Goal: Task Accomplishment & Management: Manage account settings

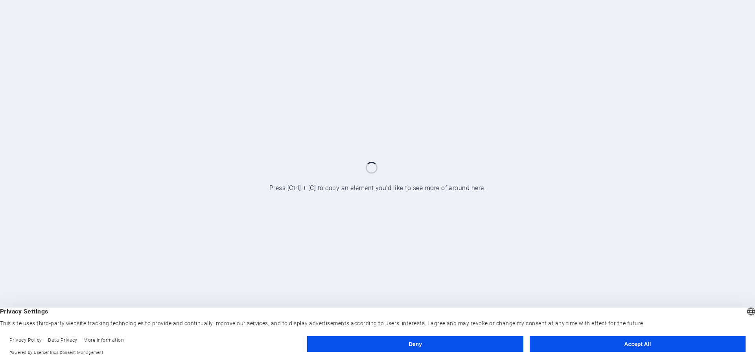
click at [422, 347] on button "Deny" at bounding box center [415, 345] width 216 height 16
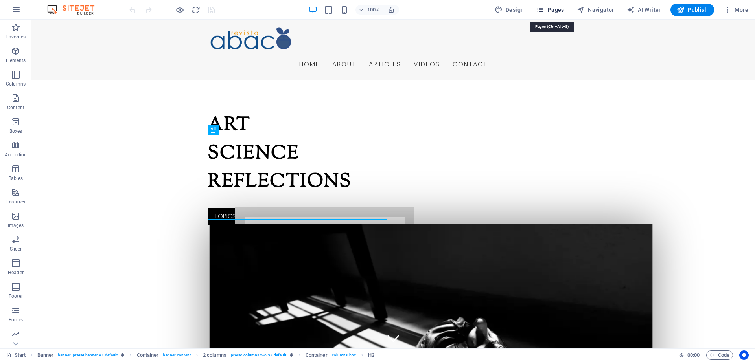
click at [555, 10] on span "Pages" at bounding box center [551, 10] width 28 height 8
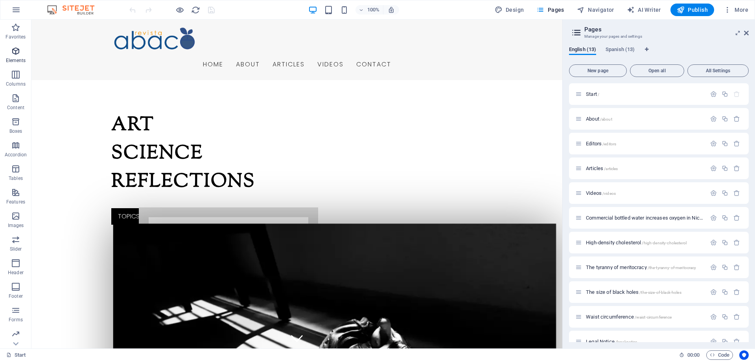
click at [19, 51] on icon "button" at bounding box center [15, 50] width 9 height 9
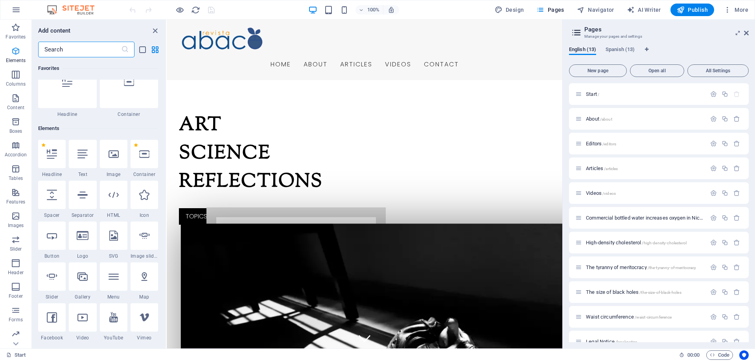
scroll to position [84, 0]
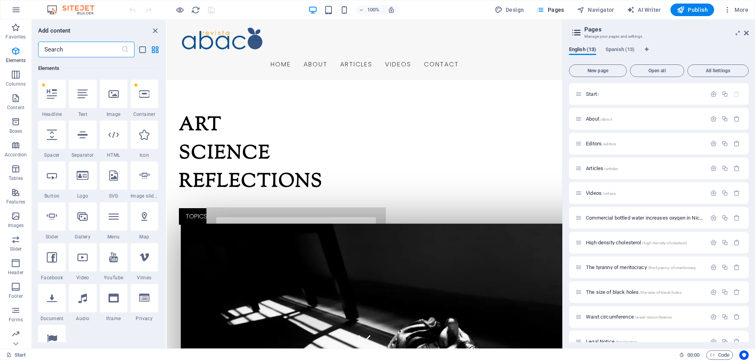
click at [64, 48] on input "text" at bounding box center [79, 50] width 83 height 16
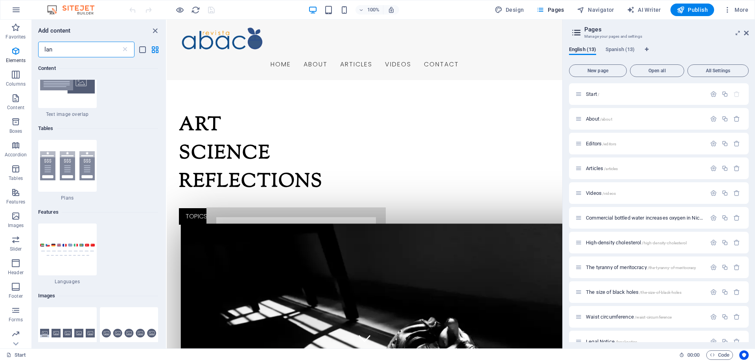
scroll to position [0, 0]
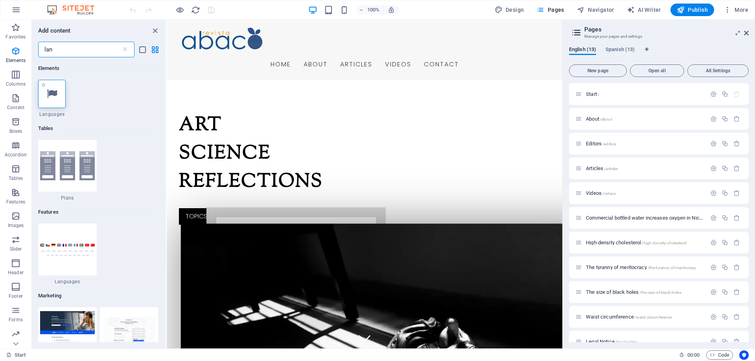
type input "lan"
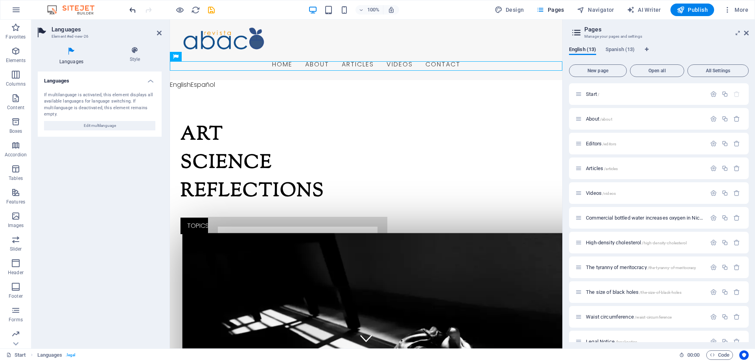
click at [133, 10] on icon "undo" at bounding box center [132, 10] width 9 height 9
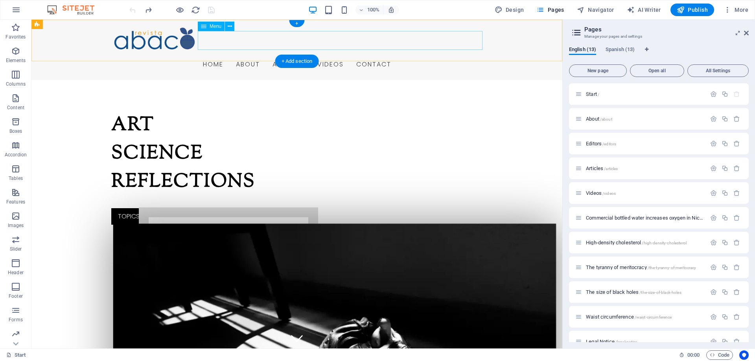
click at [412, 55] on nav "Home About Articles Videos Contact" at bounding box center [296, 64] width 371 height 19
click at [231, 26] on icon at bounding box center [230, 26] width 4 height 8
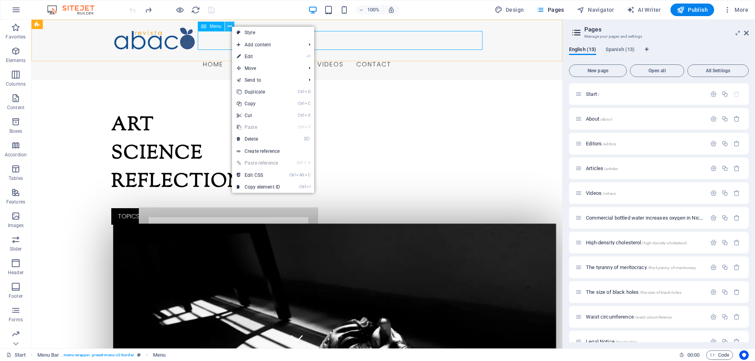
click at [228, 24] on icon at bounding box center [230, 26] width 4 height 8
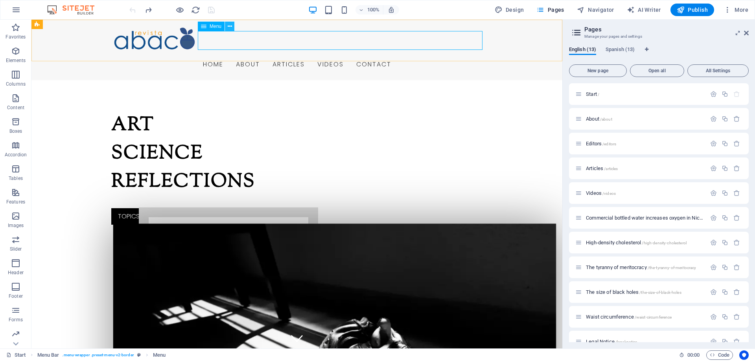
click at [230, 28] on icon at bounding box center [230, 26] width 4 height 8
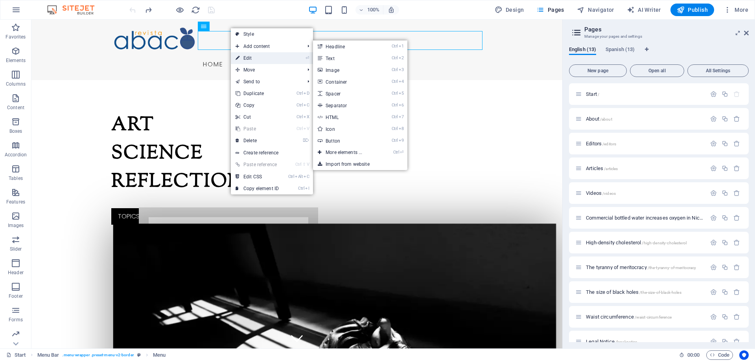
click at [262, 59] on link "⏎ Edit" at bounding box center [257, 58] width 53 height 12
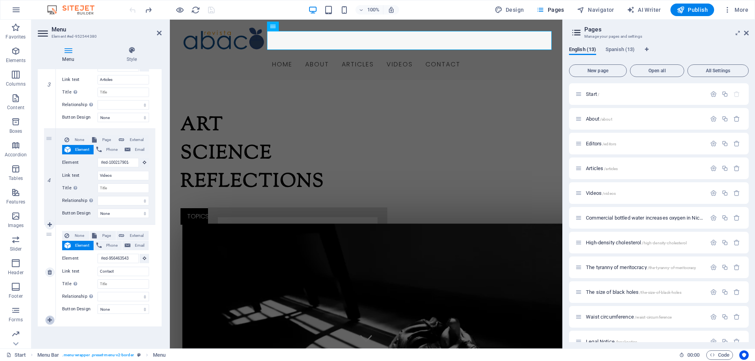
click at [50, 319] on icon at bounding box center [50, 321] width 4 height 6
select select
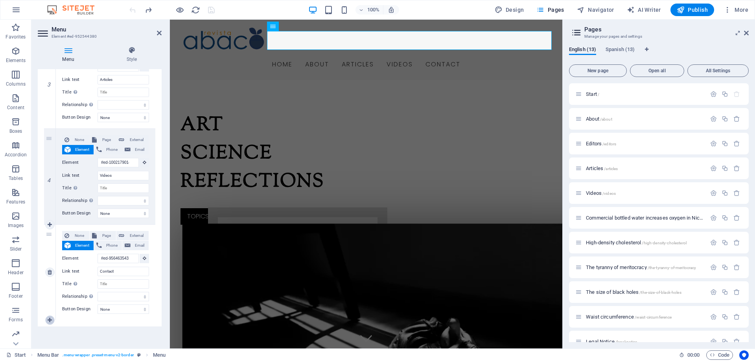
select select
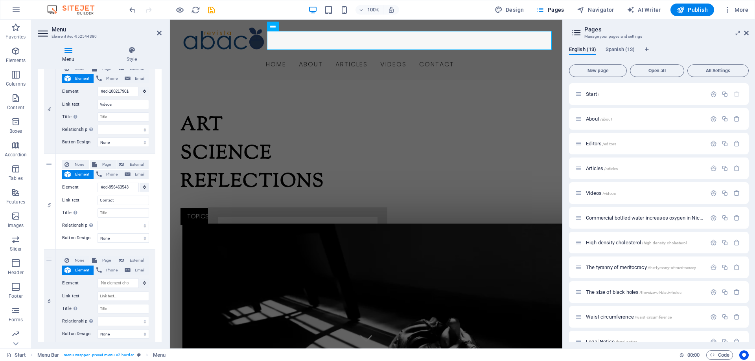
scroll to position [399, 0]
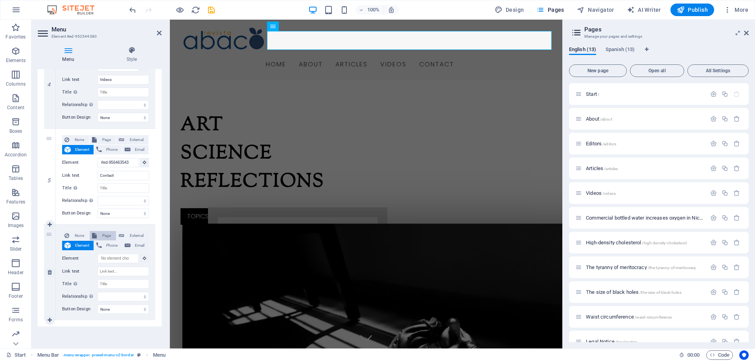
click at [104, 233] on span "Page" at bounding box center [106, 235] width 15 height 9
select select
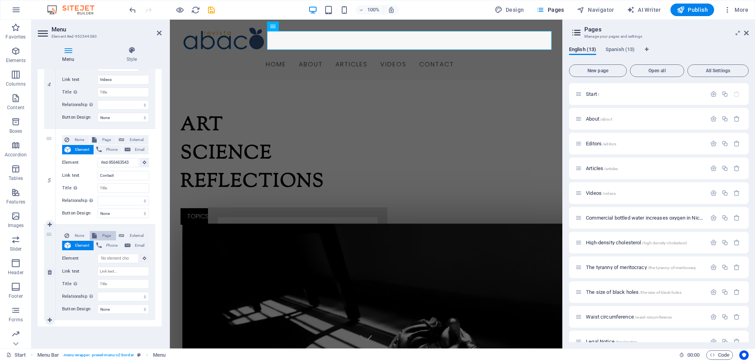
select select
click at [98, 254] on select "Start About Editors Articles Videos Commercial bottled water increases oxygen i…" at bounding box center [124, 258] width 52 height 9
select select "0"
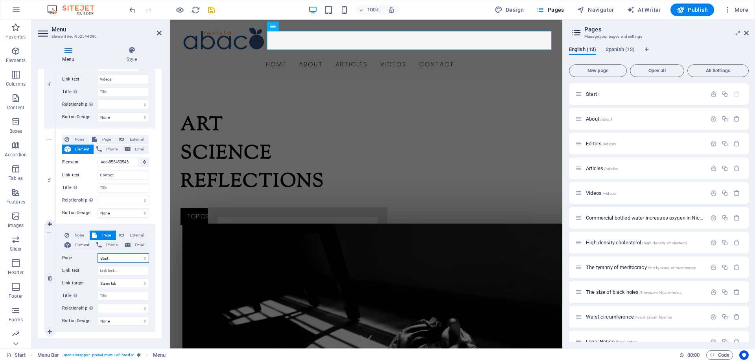
click option "Start" at bounding box center [0, 0] width 0 height 0
select select
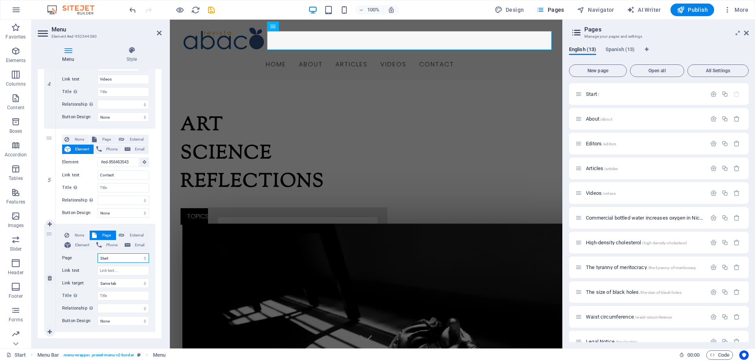
select select
click at [98, 317] on select "None Default Primary Secondary" at bounding box center [124, 321] width 52 height 9
click at [125, 323] on select "None Default Primary Secondary" at bounding box center [124, 321] width 52 height 9
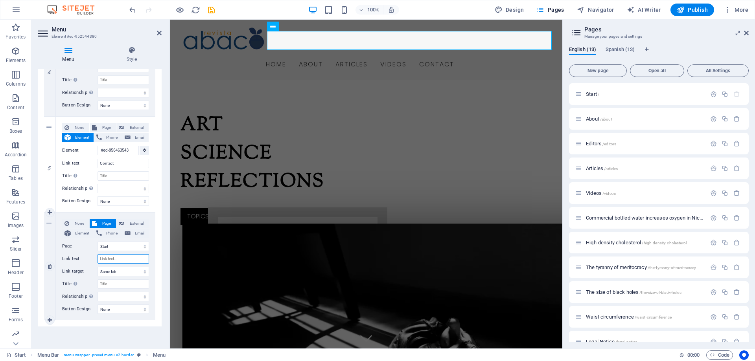
click at [111, 259] on input "Link text" at bounding box center [124, 258] width 52 height 9
type input "es"
select select
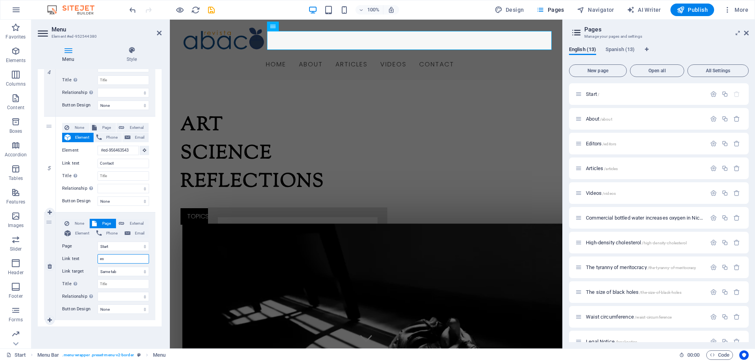
select select
type input "e"
select select
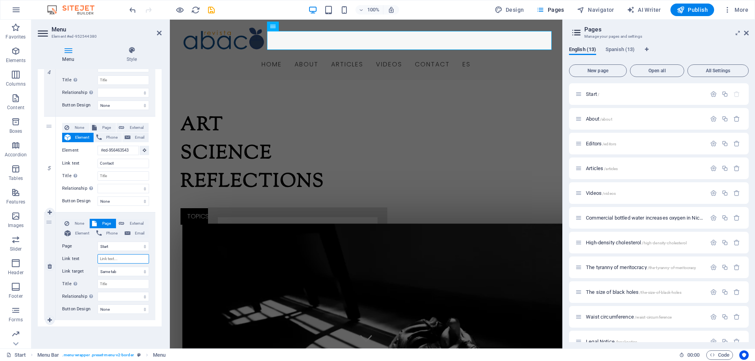
select select
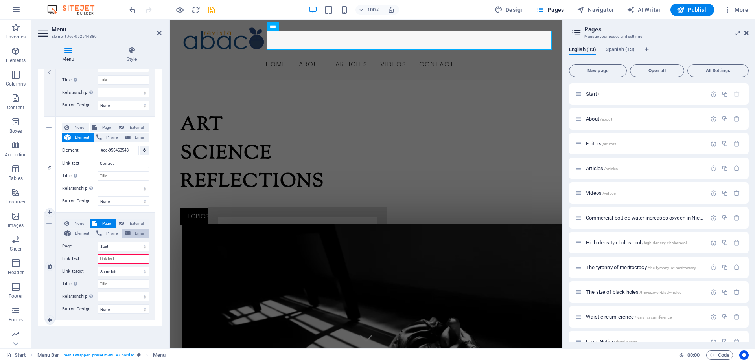
click at [142, 234] on span "Email" at bounding box center [139, 233] width 13 height 9
select select
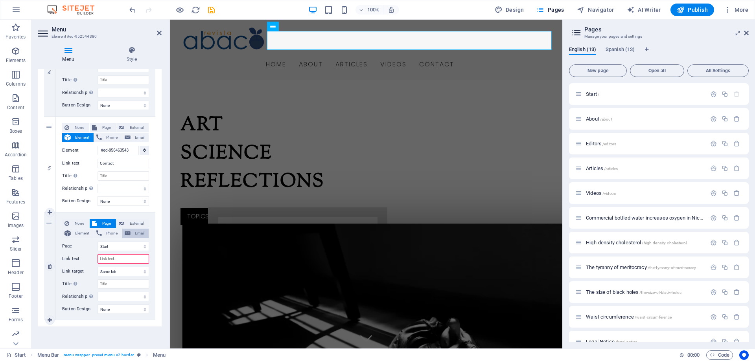
select select
type input "Start"
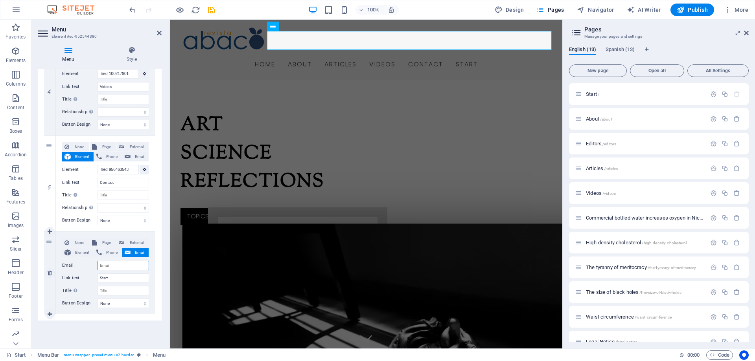
scroll to position [392, 0]
click at [104, 251] on button "Phone" at bounding box center [108, 252] width 28 height 9
select select
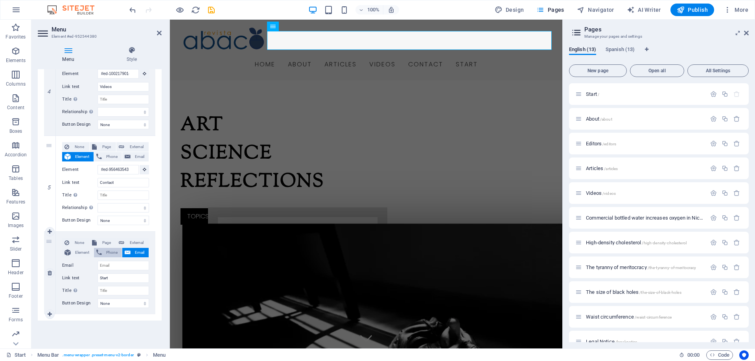
select select
click at [107, 239] on span "Page" at bounding box center [106, 242] width 15 height 9
select select
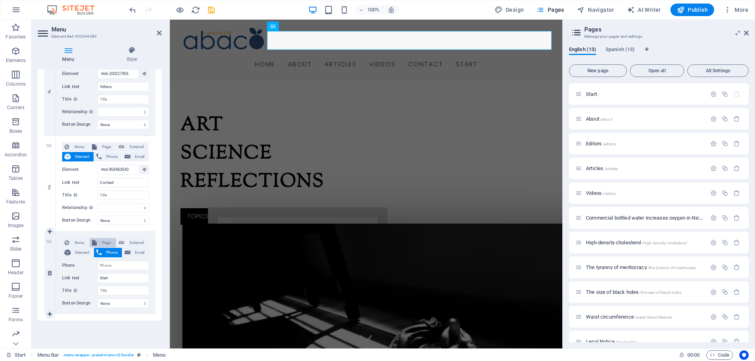
select select
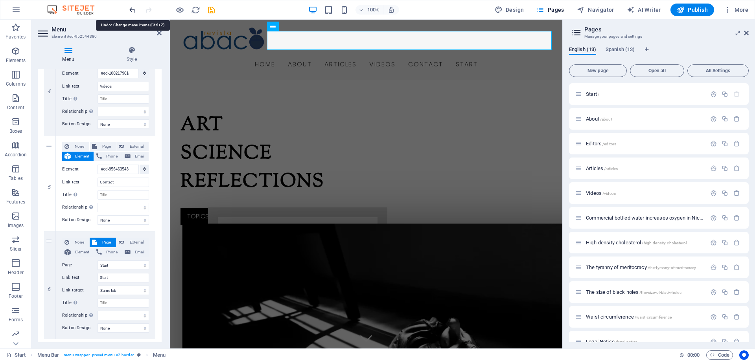
click at [132, 7] on icon "undo" at bounding box center [132, 10] width 9 height 9
select select
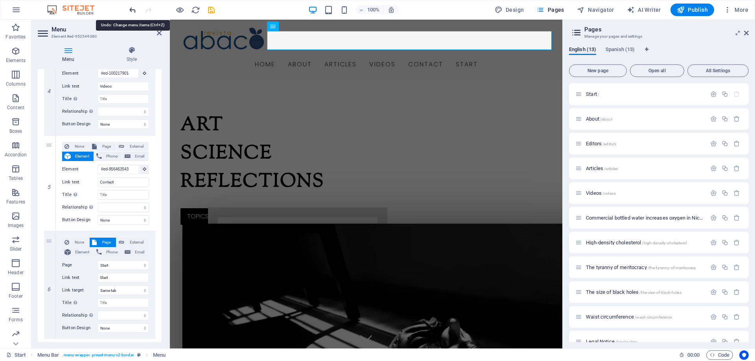
select select
click at [132, 7] on icon "undo" at bounding box center [132, 10] width 9 height 9
select select
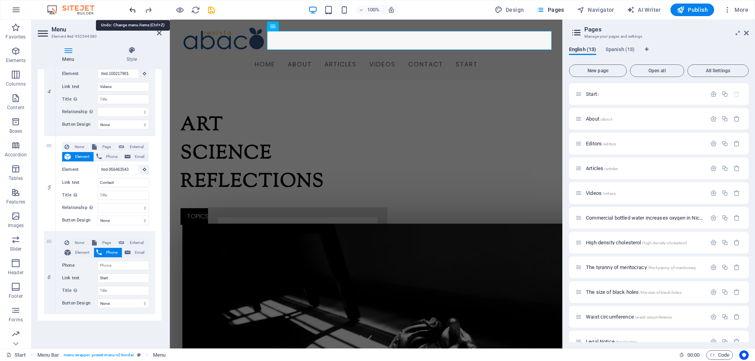
select select
click at [131, 10] on icon "undo" at bounding box center [132, 10] width 9 height 9
select select
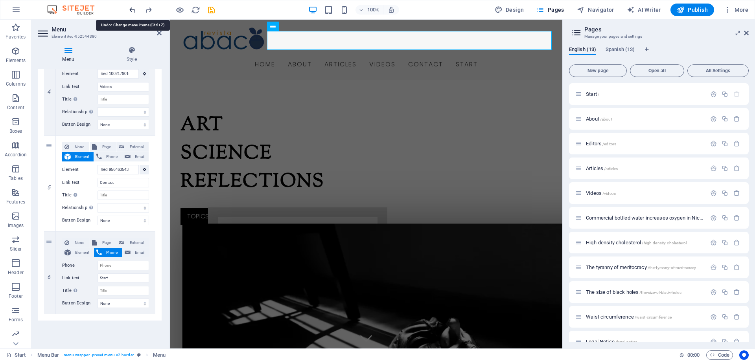
select select
click at [158, 31] on icon at bounding box center [159, 33] width 5 height 6
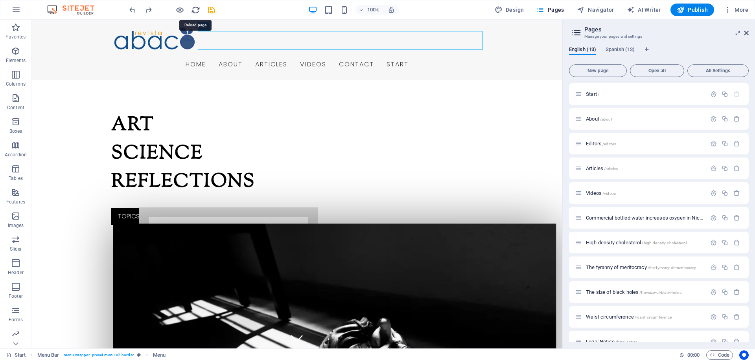
click at [194, 10] on icon "reload" at bounding box center [195, 10] width 9 height 9
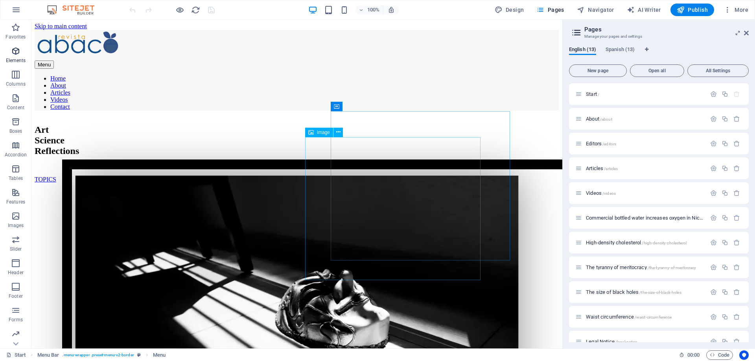
click at [19, 57] on p "Elements" at bounding box center [16, 60] width 20 height 6
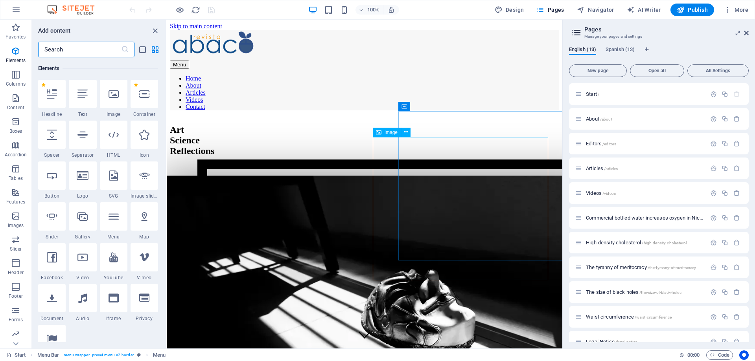
scroll to position [84, 0]
click at [84, 50] on input "text" at bounding box center [79, 50] width 83 height 16
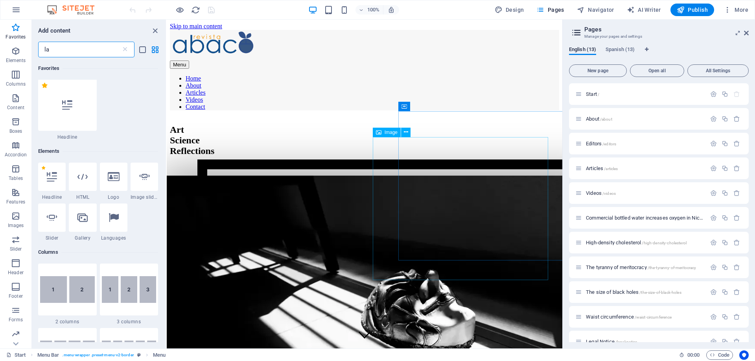
scroll to position [0, 0]
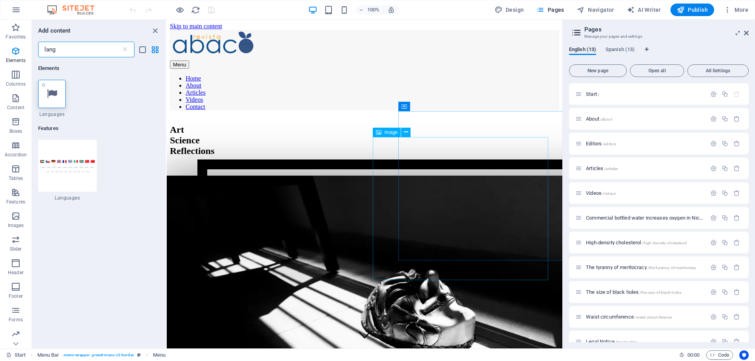
type input "lang"
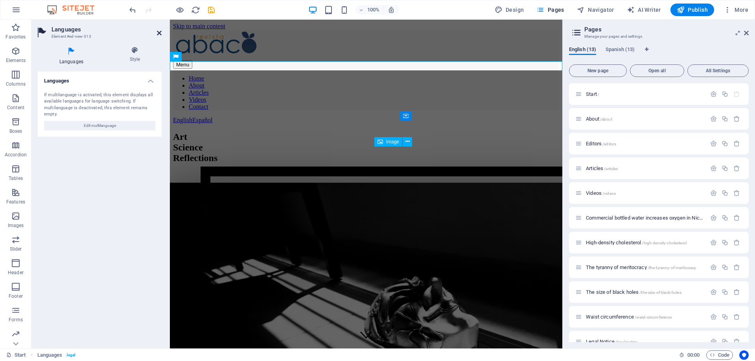
click at [158, 31] on icon at bounding box center [159, 33] width 5 height 6
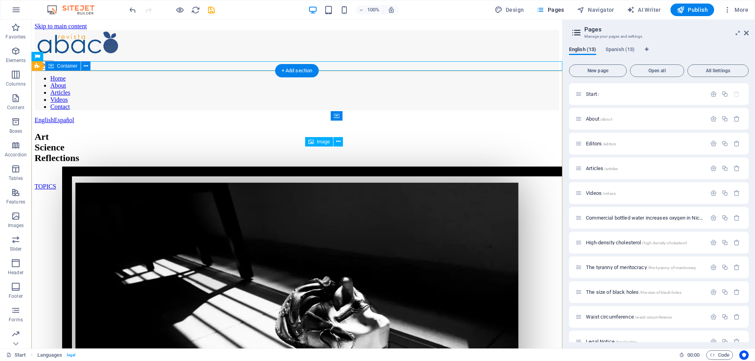
click at [132, 127] on div "Art Science Reflections TOPICS" at bounding box center [297, 332] width 525 height 416
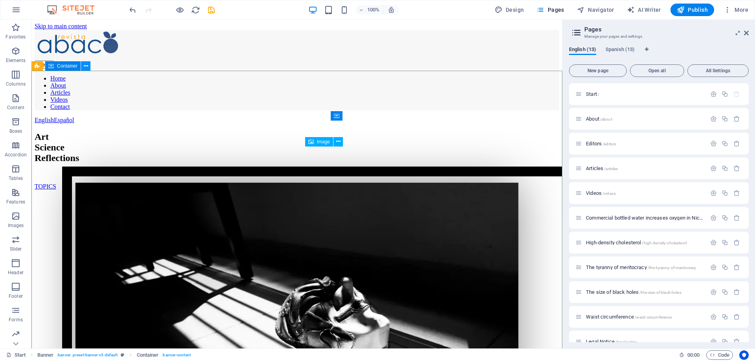
click at [84, 66] on icon at bounding box center [86, 66] width 4 height 8
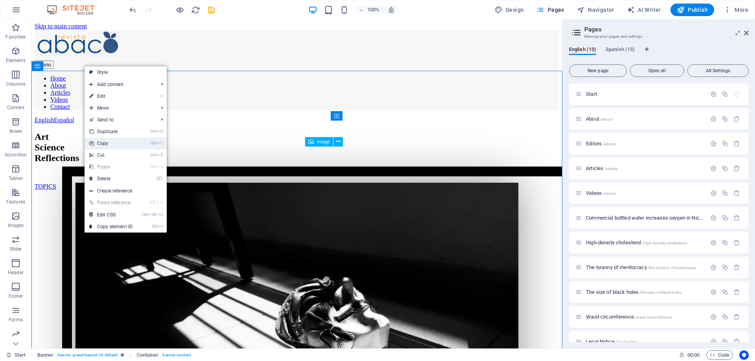
click at [111, 143] on link "Ctrl C Copy" at bounding box center [111, 144] width 53 height 12
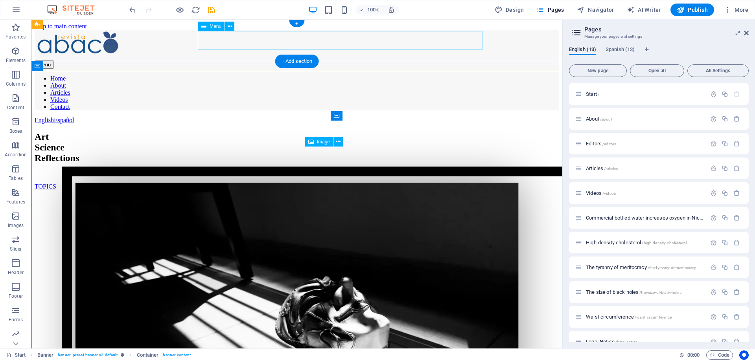
click at [435, 75] on nav "Home About Articles Videos Contact" at bounding box center [297, 92] width 525 height 35
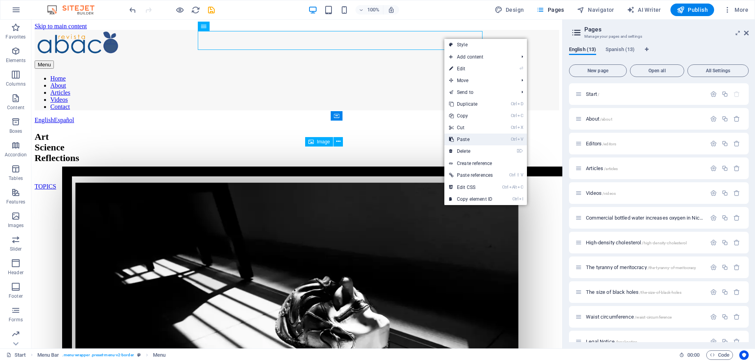
click at [474, 139] on link "Ctrl V Paste" at bounding box center [470, 140] width 53 height 12
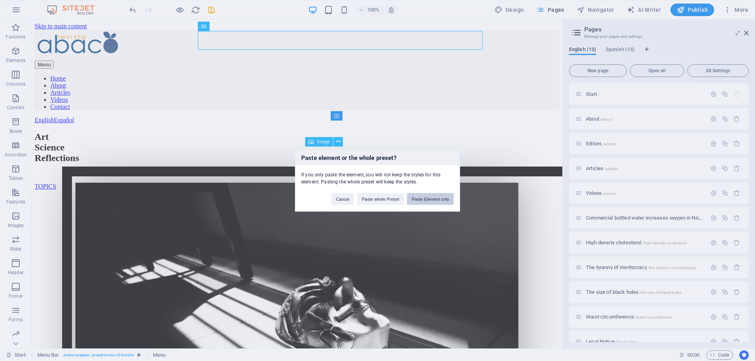
click at [439, 200] on button "Paste Element only" at bounding box center [430, 199] width 47 height 12
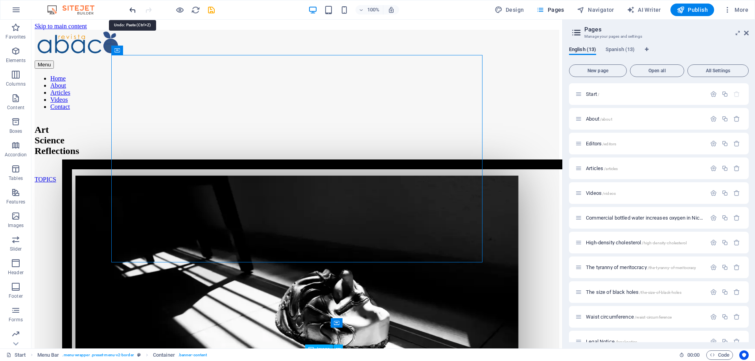
click at [131, 10] on icon "undo" at bounding box center [132, 10] width 9 height 9
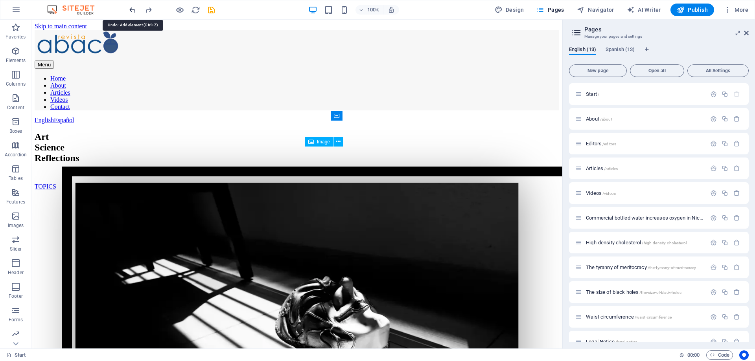
click at [131, 10] on icon "undo" at bounding box center [132, 10] width 9 height 9
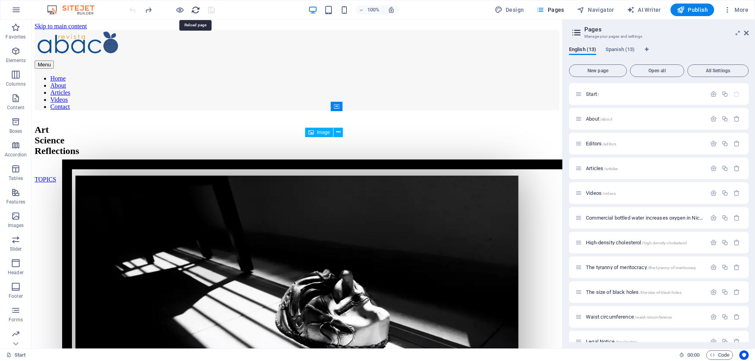
click at [197, 9] on icon "reload" at bounding box center [195, 10] width 9 height 9
click at [229, 28] on icon at bounding box center [230, 26] width 4 height 8
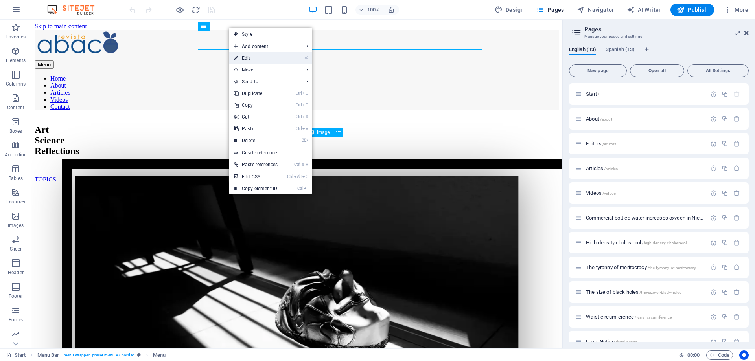
click at [245, 58] on link "⏎ Edit" at bounding box center [255, 58] width 53 height 12
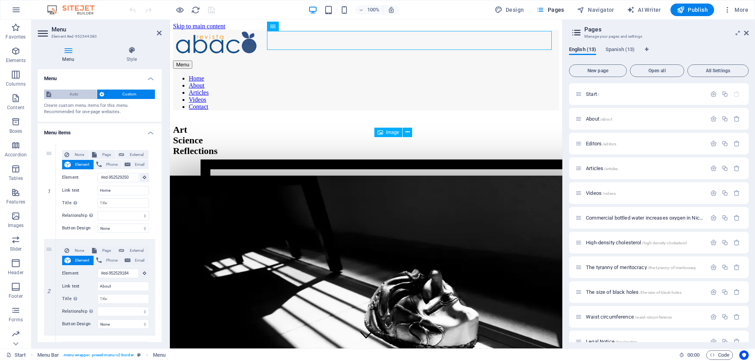
click at [73, 91] on span "Auto" at bounding box center [73, 94] width 41 height 9
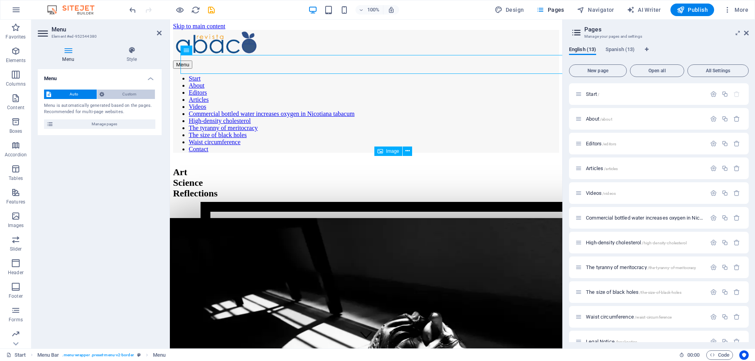
click at [140, 94] on span "Custom" at bounding box center [130, 94] width 46 height 9
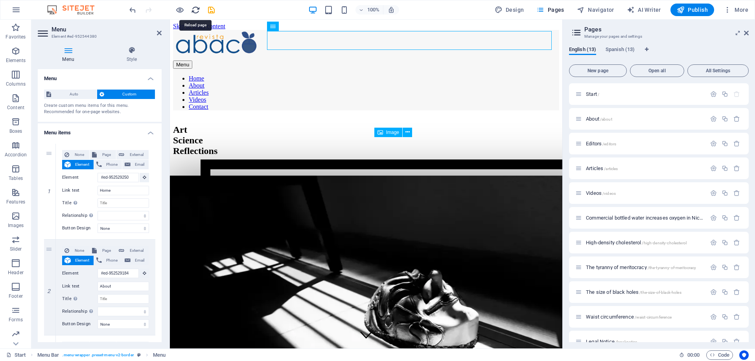
click at [196, 8] on icon "reload" at bounding box center [195, 10] width 9 height 9
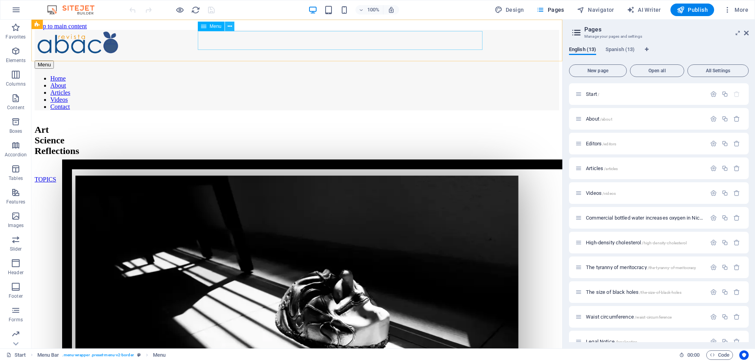
click at [229, 28] on icon at bounding box center [230, 26] width 4 height 8
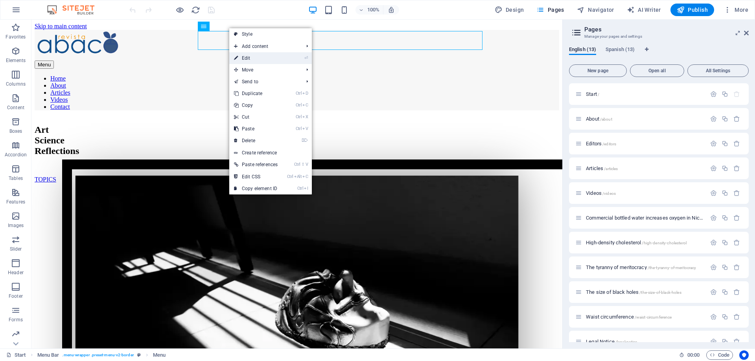
click at [252, 58] on link "⏎ Edit" at bounding box center [255, 58] width 53 height 12
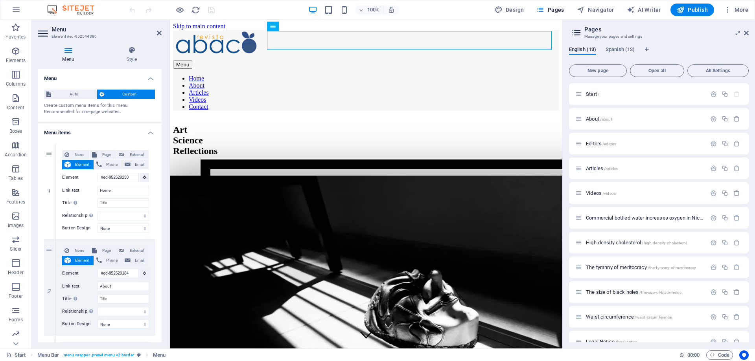
drag, startPoint x: 162, startPoint y: 139, endPoint x: 162, endPoint y: 163, distance: 24.0
click at [162, 163] on div "Menu Style Menu Auto Custom Create custom menu items for this menu. Recommended…" at bounding box center [99, 194] width 136 height 309
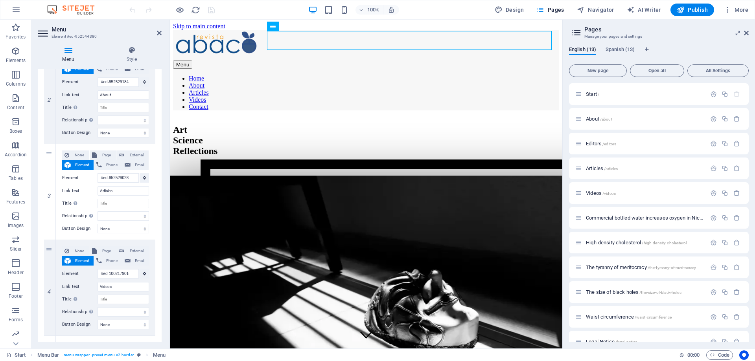
scroll to position [303, 0]
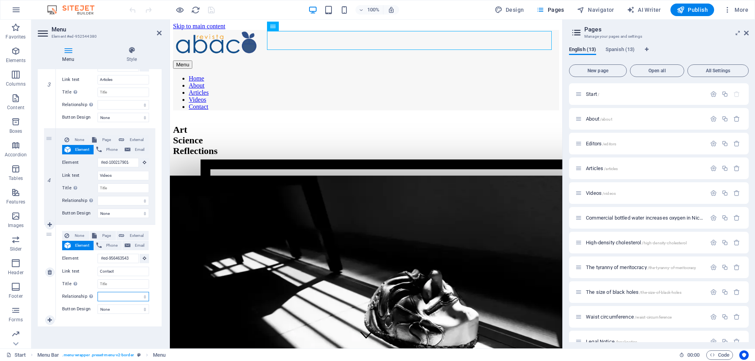
click at [98, 292] on select "alternate author bookmark external help license next nofollow noreferrer noopen…" at bounding box center [124, 296] width 52 height 9
click at [121, 298] on select "alternate author bookmark external help license next nofollow noreferrer noopen…" at bounding box center [124, 296] width 52 height 9
click at [98, 305] on select "None Default Primary Secondary" at bounding box center [124, 309] width 52 height 9
click at [122, 308] on select "None Default Primary Secondary" at bounding box center [124, 309] width 52 height 9
click at [101, 326] on div "Menu Auto Custom Create custom menu items for this menu. Recommended for one-pa…" at bounding box center [100, 205] width 124 height 273
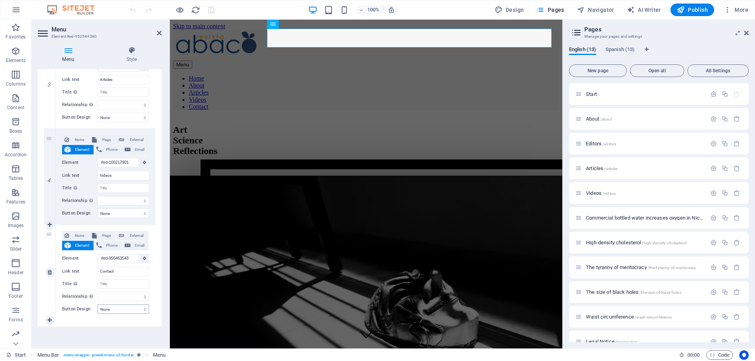
scroll to position [0, 0]
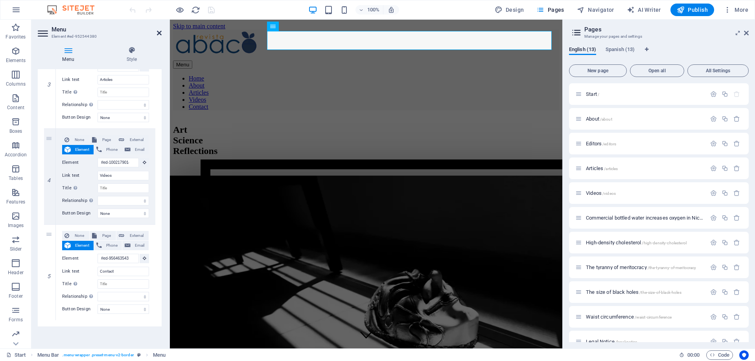
click at [160, 31] on icon at bounding box center [159, 33] width 5 height 6
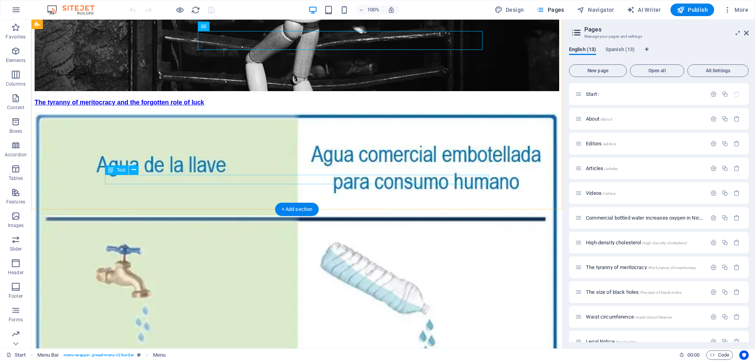
scroll to position [1934, 0]
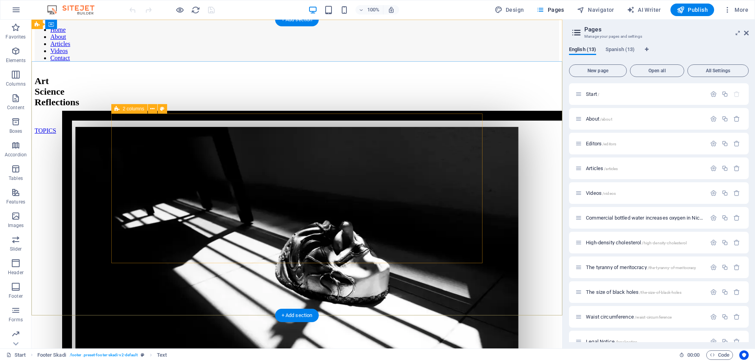
scroll to position [0, 0]
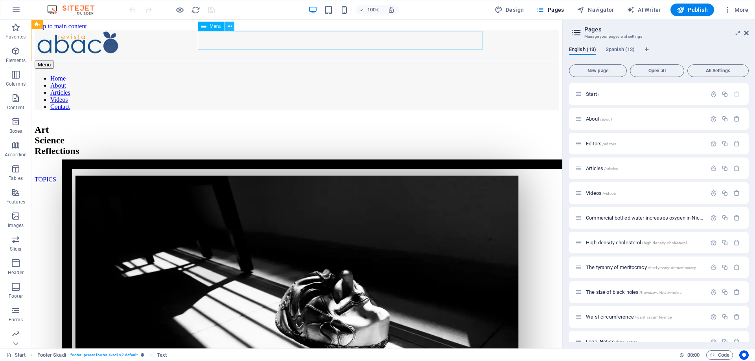
click at [230, 26] on icon at bounding box center [230, 26] width 4 height 8
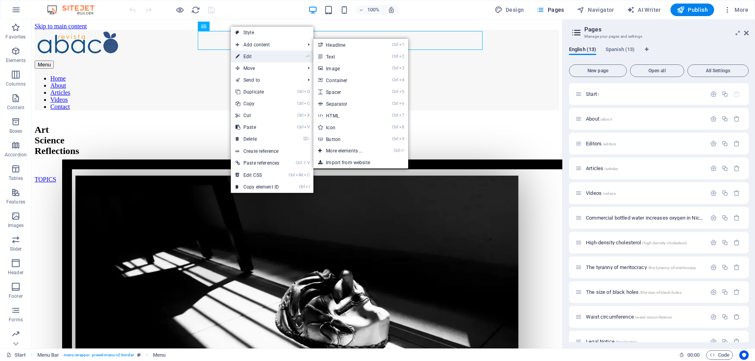
click at [249, 57] on link "⏎ Edit" at bounding box center [257, 57] width 53 height 12
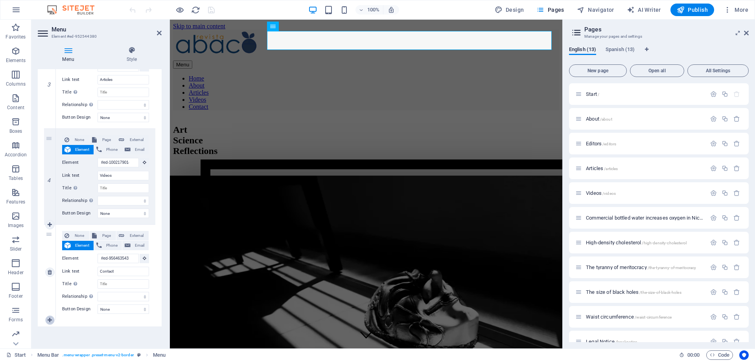
click at [51, 321] on icon at bounding box center [50, 321] width 4 height 6
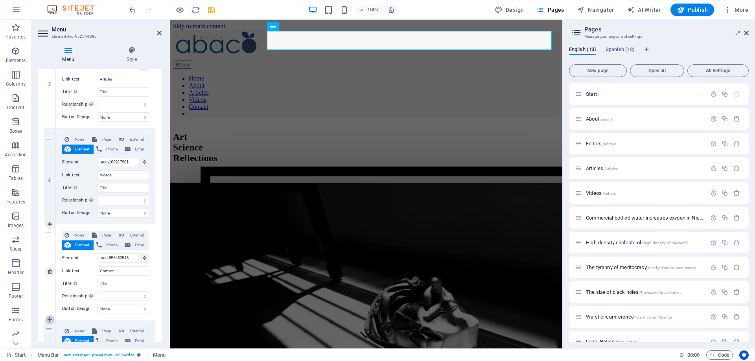
select select
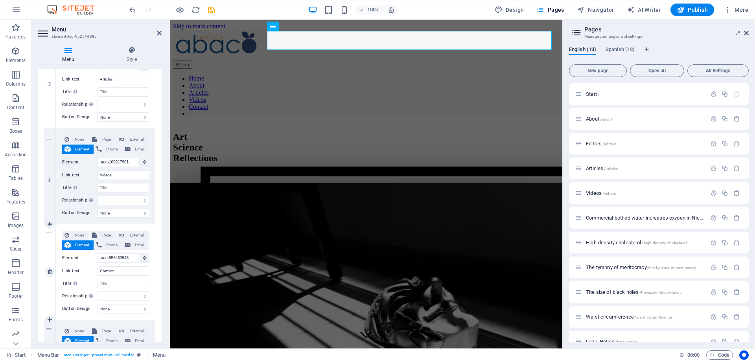
scroll to position [399, 0]
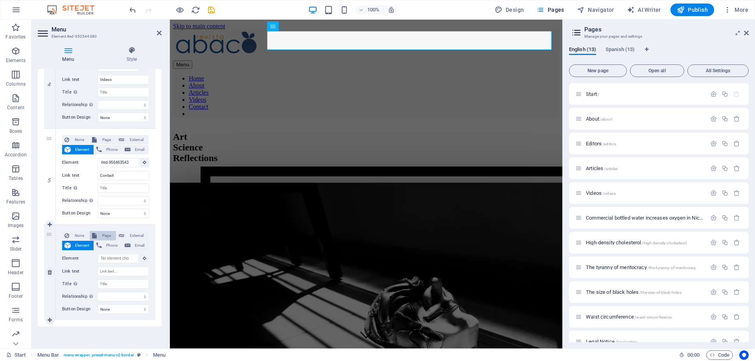
click at [106, 235] on span "Page" at bounding box center [106, 235] width 15 height 9
select select
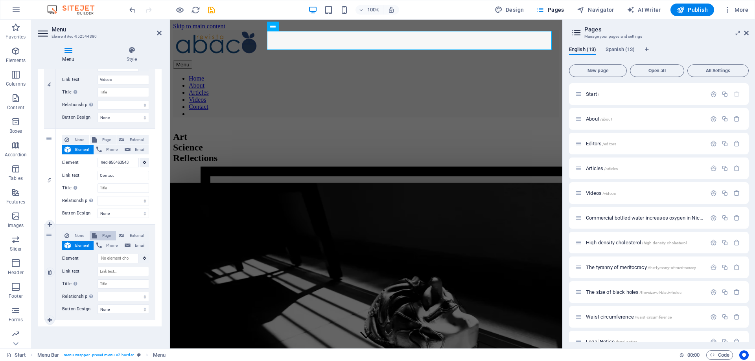
select select
click at [98, 254] on select "Start About Editors Articles Videos Commercial bottled water increases oxygen i…" at bounding box center [124, 258] width 52 height 9
select select "13"
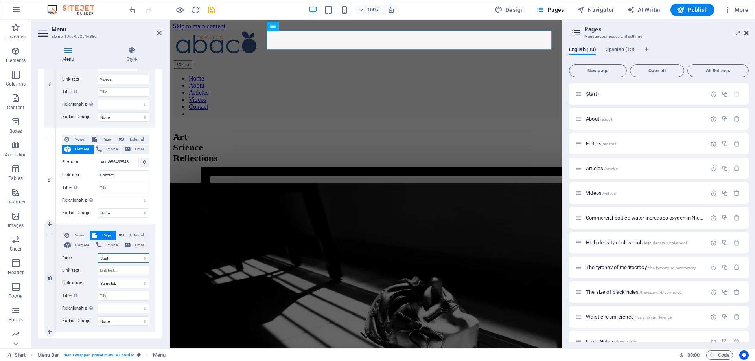
click option "Start" at bounding box center [0, 0] width 0 height 0
select select
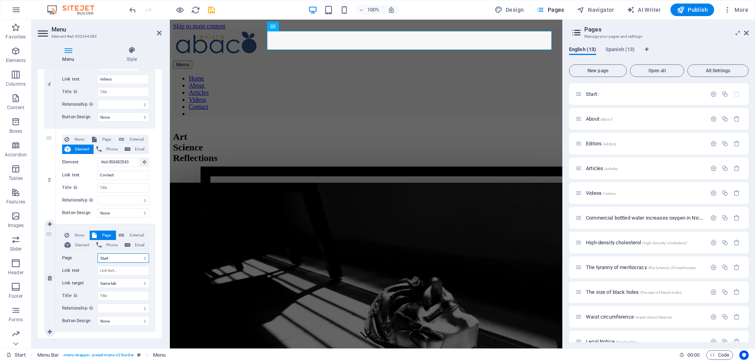
select select
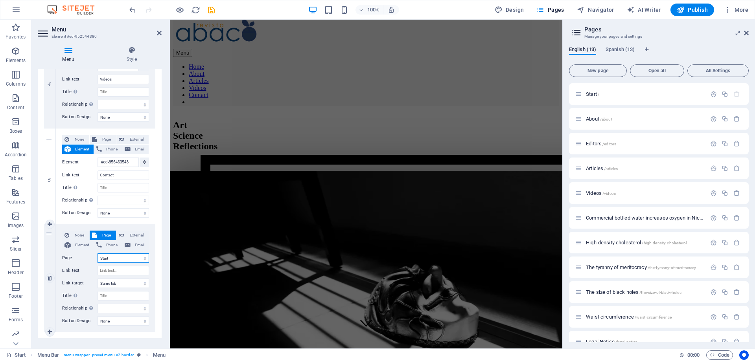
scroll to position [0, 0]
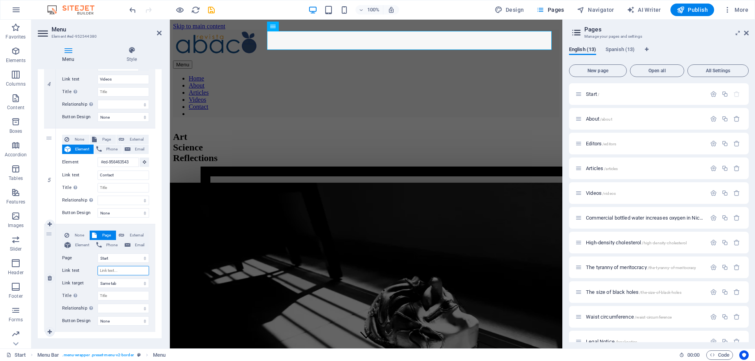
click at [111, 271] on input "Link text" at bounding box center [124, 270] width 52 height 9
type input "E"
select select
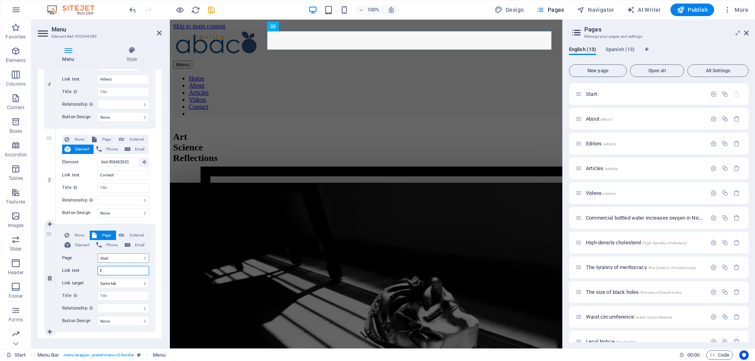
select select
type input "ES"
select select
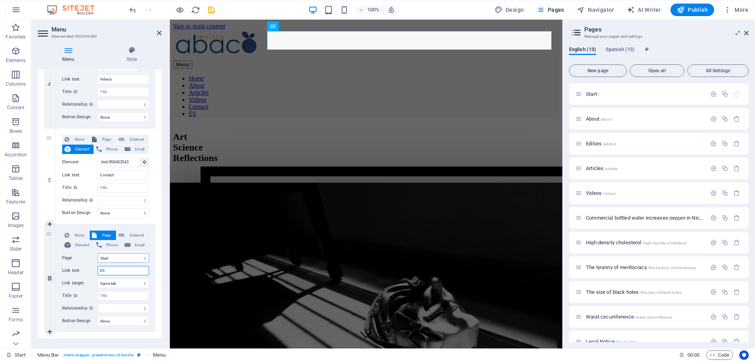
select select
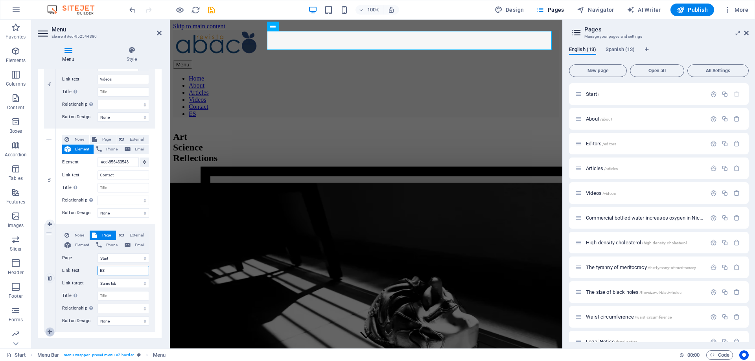
type input "ES"
click at [51, 330] on icon at bounding box center [50, 333] width 4 height 6
select select
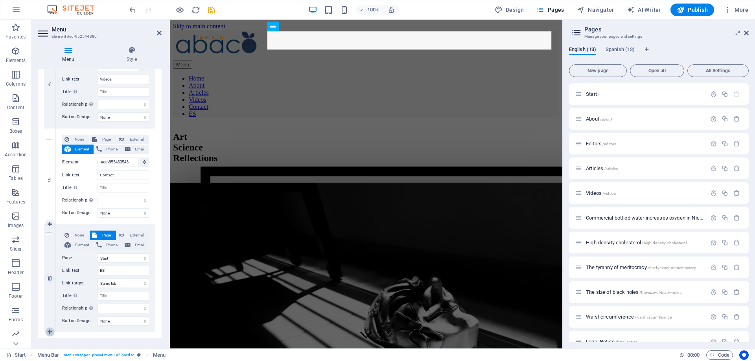
select select
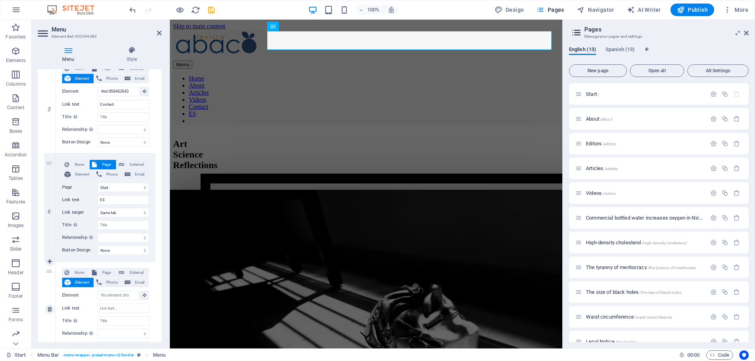
scroll to position [507, 0]
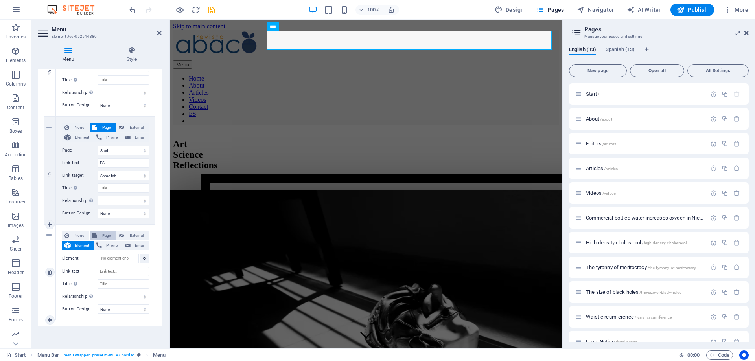
click at [105, 233] on span "Page" at bounding box center [106, 235] width 15 height 9
select select
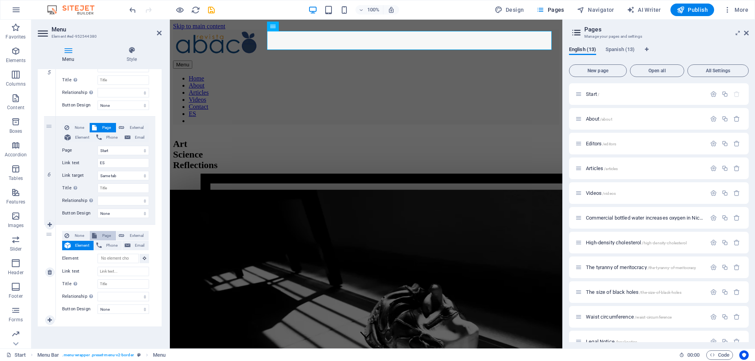
select select
click at [98, 254] on select "Start About Editors Articles Videos Commercial bottled water increases oxygen i…" at bounding box center [124, 258] width 52 height 9
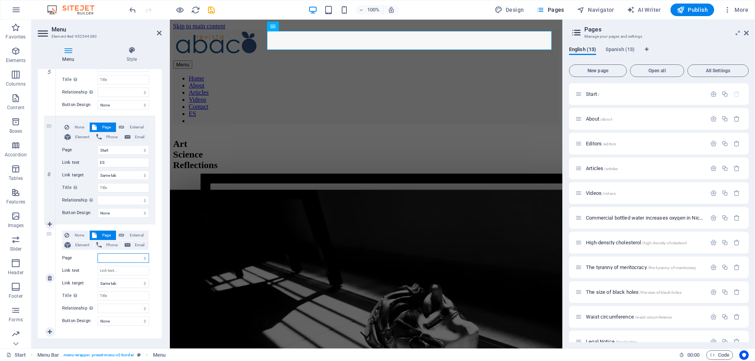
select select "0"
click option "Start" at bounding box center [0, 0] width 0 height 0
select select
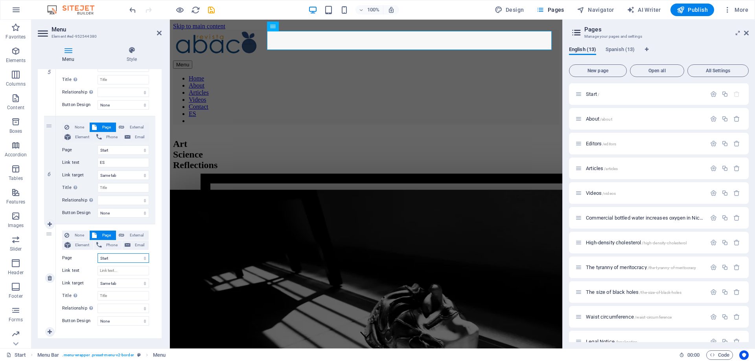
select select
click at [113, 270] on input "Link text" at bounding box center [124, 270] width 52 height 9
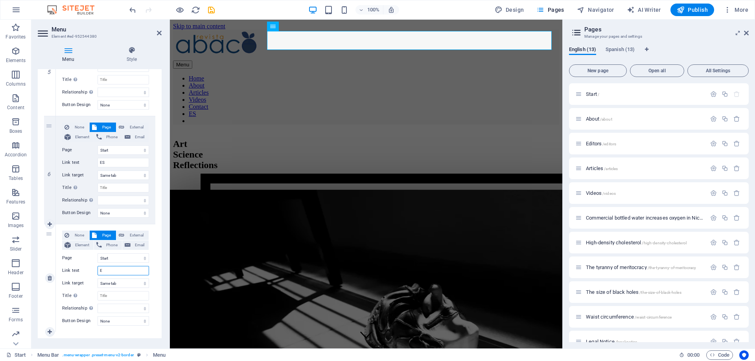
type input "EN"
select select
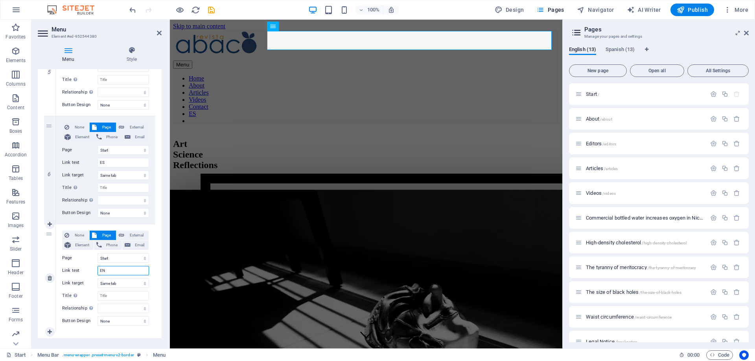
select select
type input "EN"
click at [98, 317] on select "None Default Primary Secondary" at bounding box center [124, 321] width 52 height 9
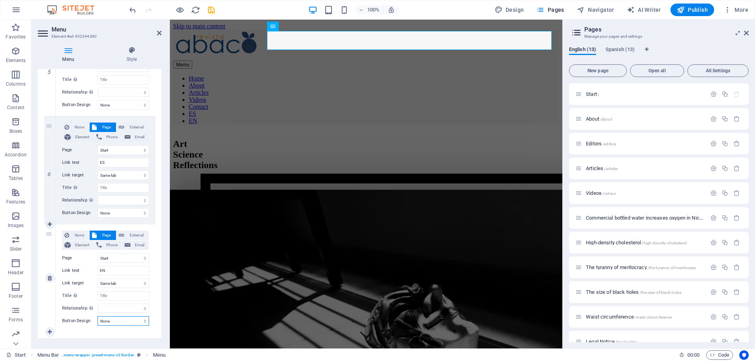
select select "primary"
click option "Primary" at bounding box center [0, 0] width 0 height 0
select select
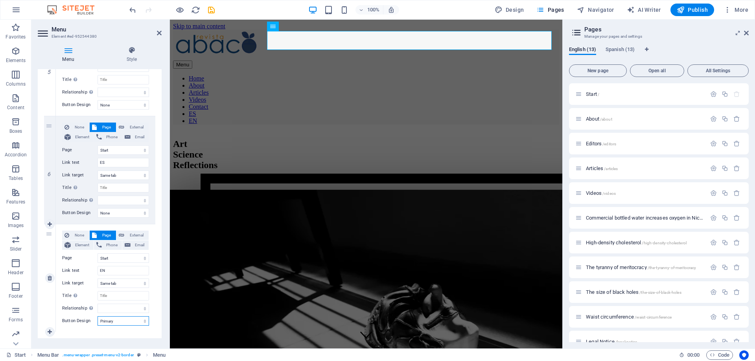
select select
click at [98, 317] on select "None Default Primary Secondary" at bounding box center [124, 321] width 52 height 9
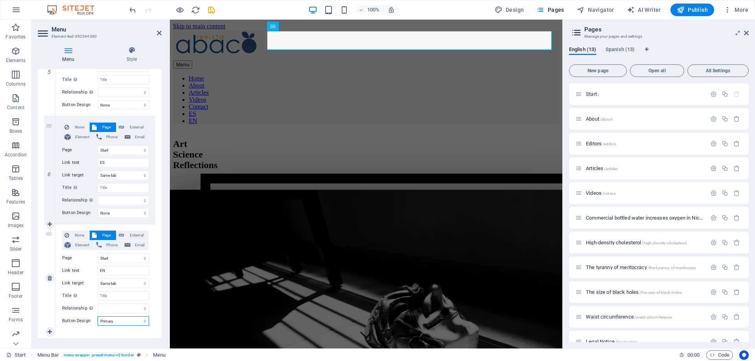
select select "secondary"
click option "Secondary" at bounding box center [0, 0] width 0 height 0
select select
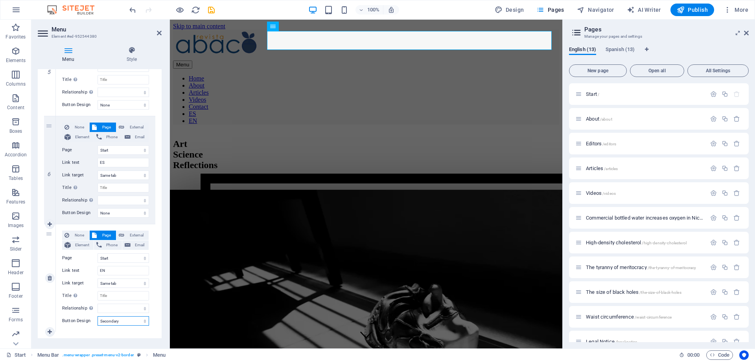
select select
click at [98, 317] on select "None Default Primary Secondary" at bounding box center [124, 321] width 52 height 9
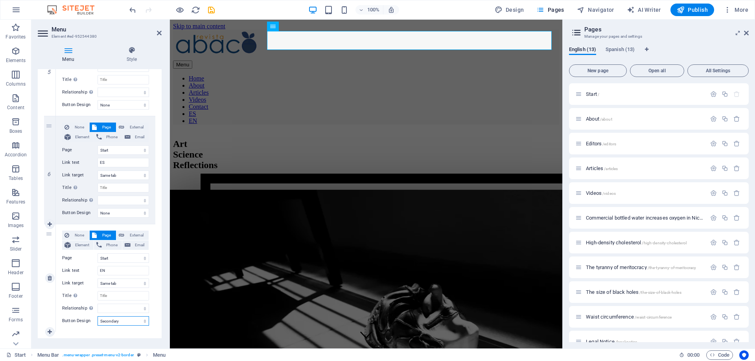
select select "default"
click option "Default" at bounding box center [0, 0] width 0 height 0
select select
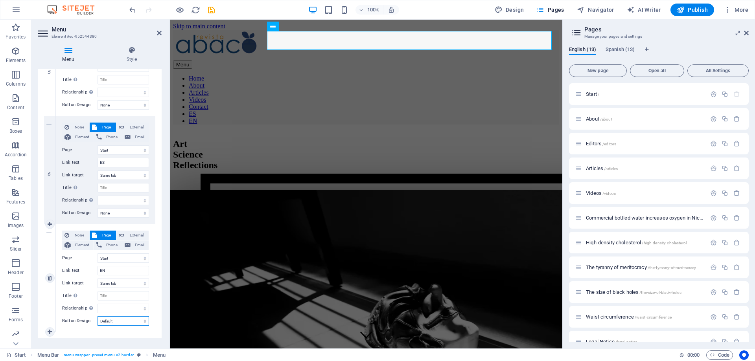
select select
click at [98, 317] on select "None Default Primary Secondary" at bounding box center [124, 321] width 52 height 9
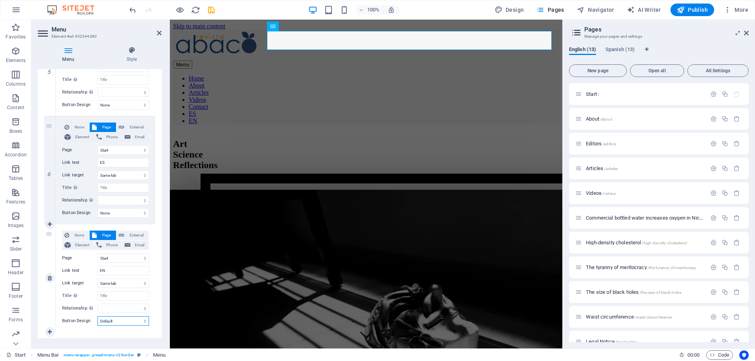
select select
click option "None" at bounding box center [0, 0] width 0 height 0
select select
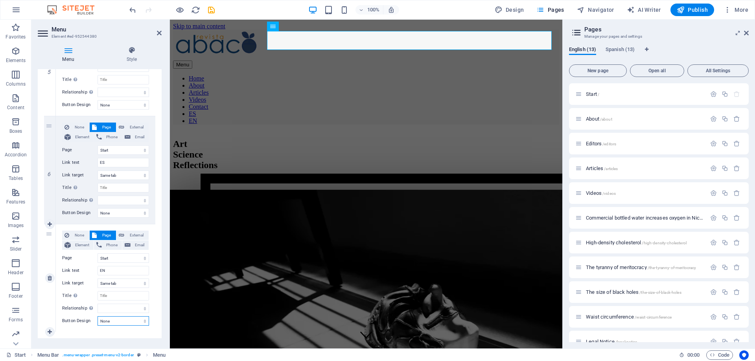
select select
click at [98, 317] on select "None Default Primary Secondary" at bounding box center [124, 321] width 52 height 9
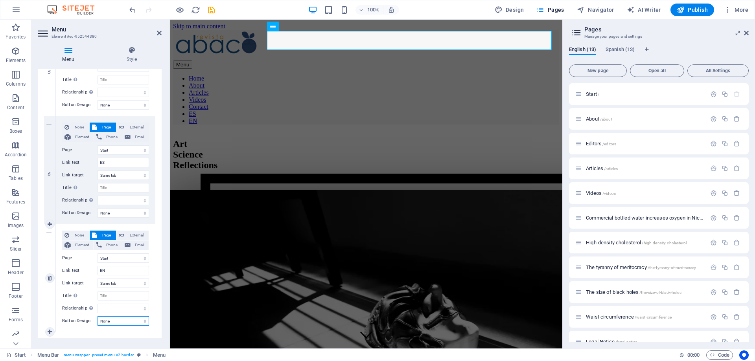
select select "primary"
click option "Primary" at bounding box center [0, 0] width 0 height 0
select select
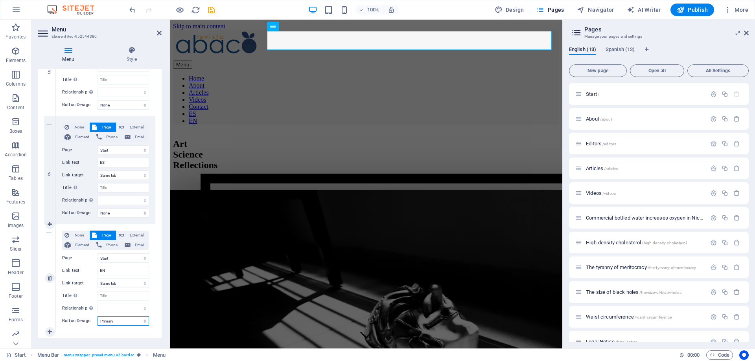
select select
click at [98, 208] on select "None Default Primary Secondary" at bounding box center [124, 212] width 52 height 9
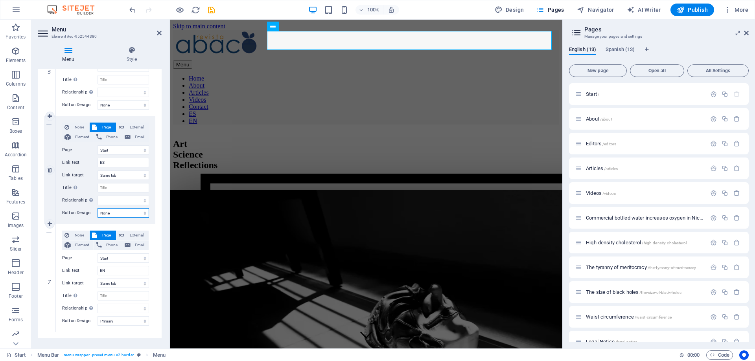
select select "default"
click option "Default" at bounding box center [0, 0] width 0 height 0
select select
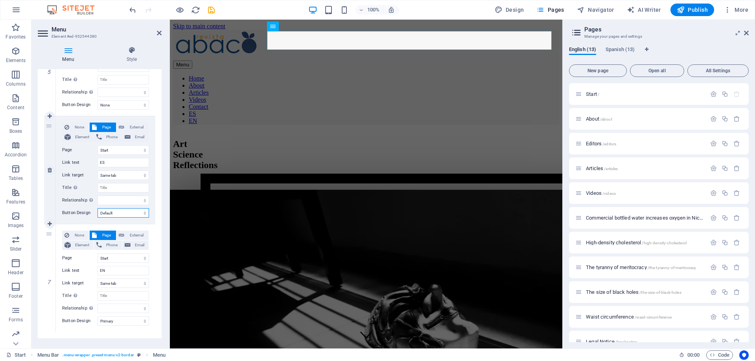
select select
click at [159, 29] on h2 "Menu" at bounding box center [107, 29] width 110 height 7
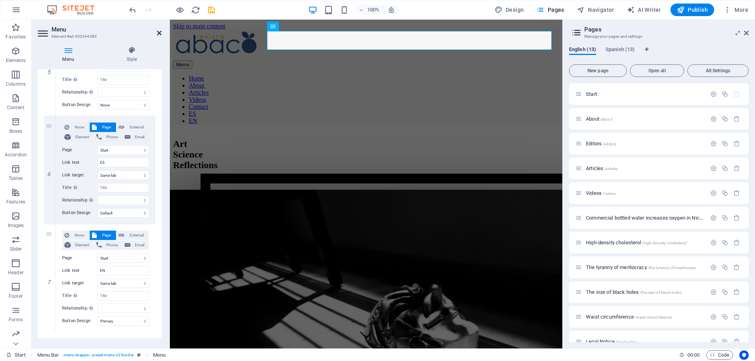
click at [159, 31] on icon at bounding box center [159, 33] width 5 height 6
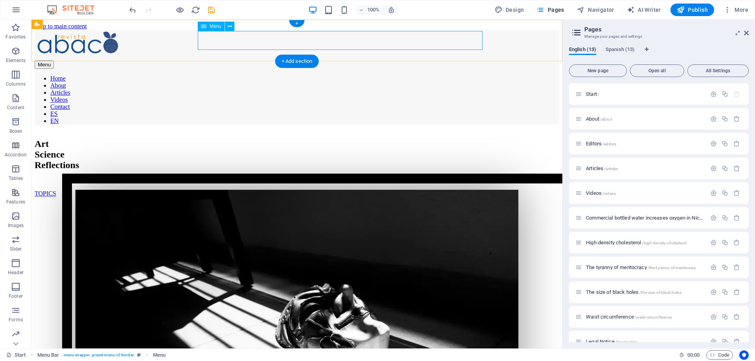
click at [439, 75] on nav "Home About Articles Videos Contact ES EN" at bounding box center [297, 100] width 525 height 50
select select "13"
select select
select select "default"
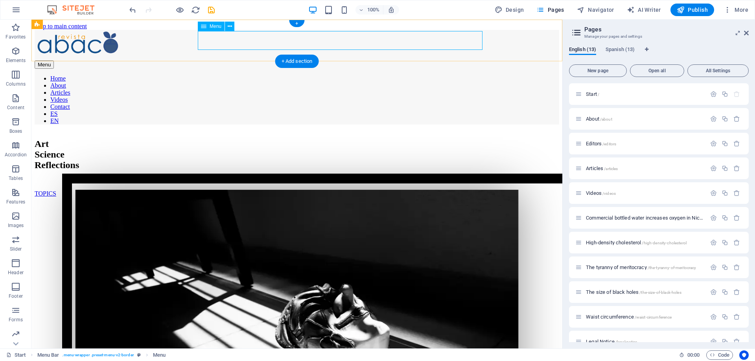
select select
select select "primary"
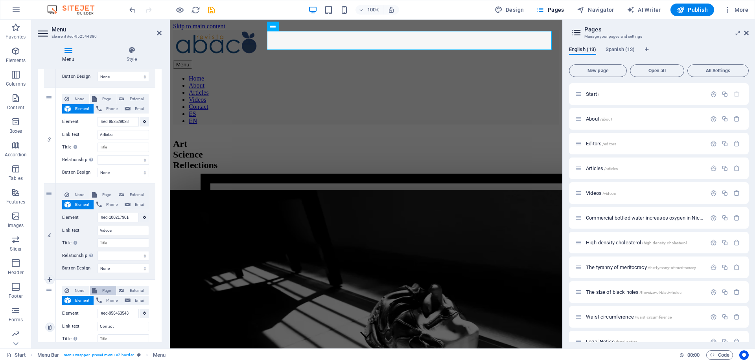
scroll to position [520, 0]
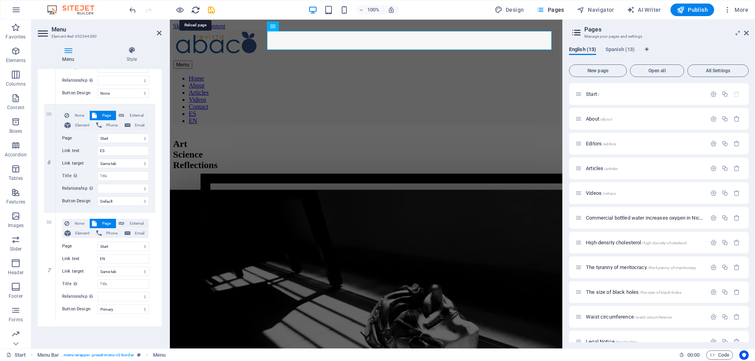
click at [196, 9] on icon "reload" at bounding box center [195, 10] width 9 height 9
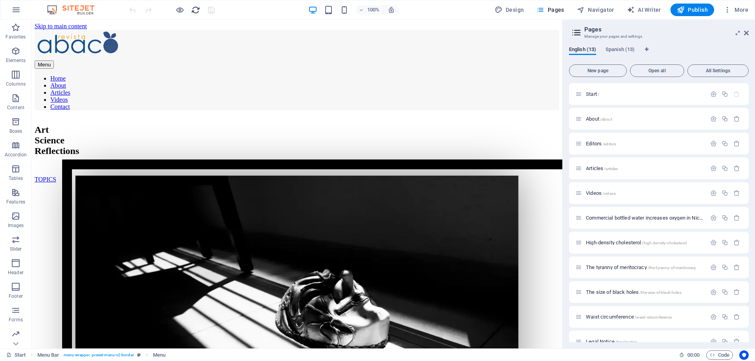
scroll to position [0, 0]
click at [419, 75] on nav "Home About Articles Videos Contact" at bounding box center [297, 92] width 525 height 35
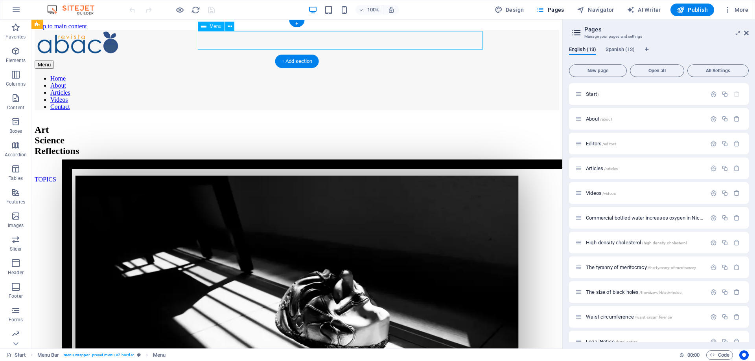
click at [419, 75] on nav "Home About Articles Videos Contact" at bounding box center [297, 92] width 525 height 35
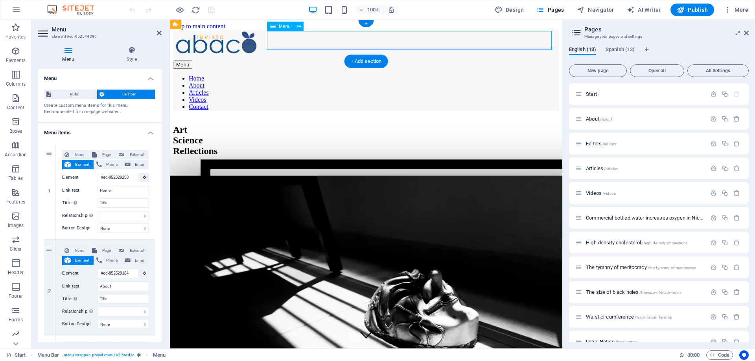
click at [497, 75] on nav "Home About Articles Videos Contact" at bounding box center [366, 92] width 386 height 35
click at [496, 75] on nav "Home About Articles Videos Contact" at bounding box center [366, 92] width 386 height 35
click at [323, 75] on nav "Home About Articles Videos Contact" at bounding box center [366, 92] width 386 height 35
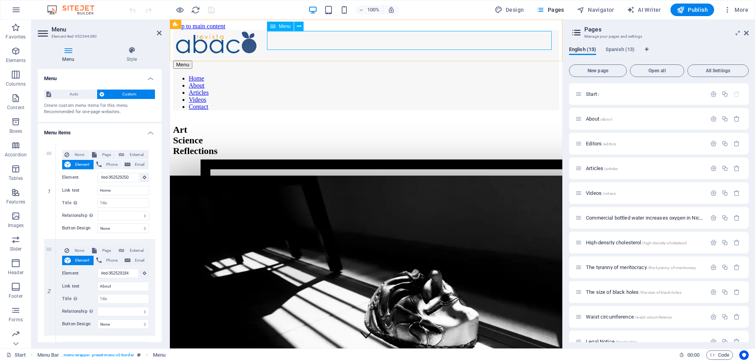
click at [323, 75] on nav "Home About Articles Videos Contact" at bounding box center [366, 92] width 386 height 35
click at [301, 26] on icon at bounding box center [299, 26] width 4 height 8
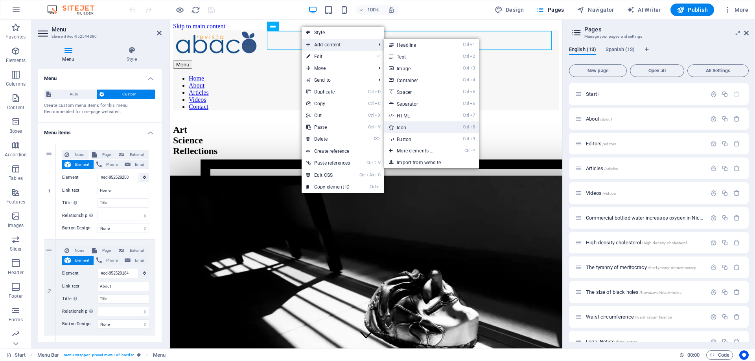
click at [412, 125] on link "Ctrl 8 Icon" at bounding box center [416, 128] width 65 height 12
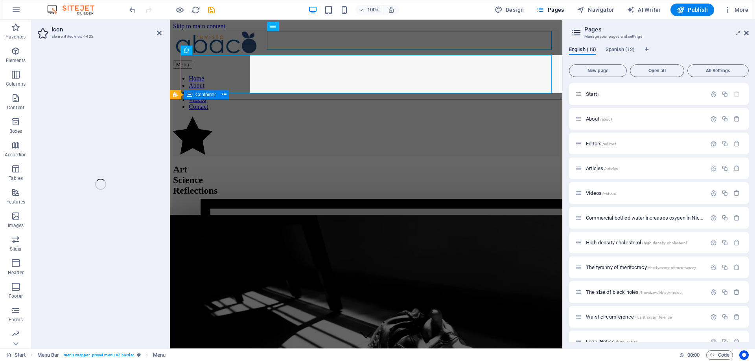
select select "xMidYMid"
select select "px"
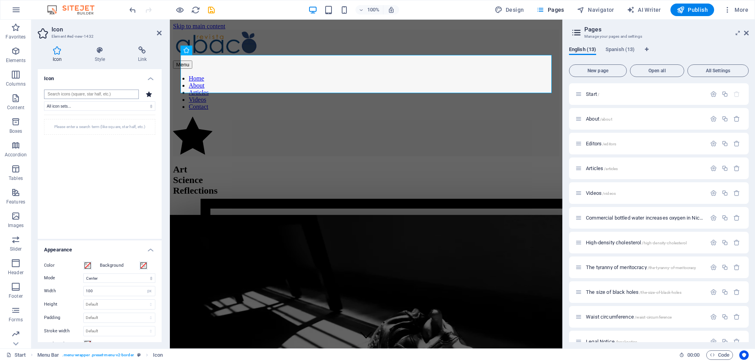
click at [72, 95] on input "search" at bounding box center [91, 94] width 95 height 9
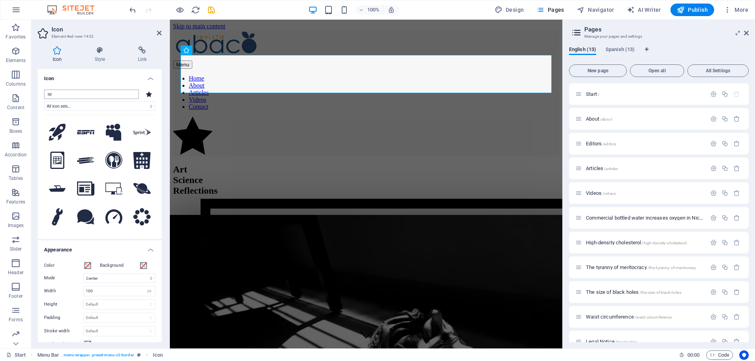
type input "s"
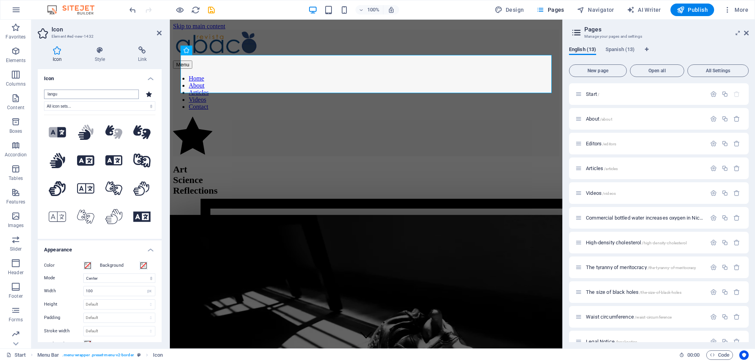
drag, startPoint x: 61, startPoint y: 95, endPoint x: 36, endPoint y: 96, distance: 24.8
click at [44, 96] on input "langu" at bounding box center [91, 94] width 95 height 9
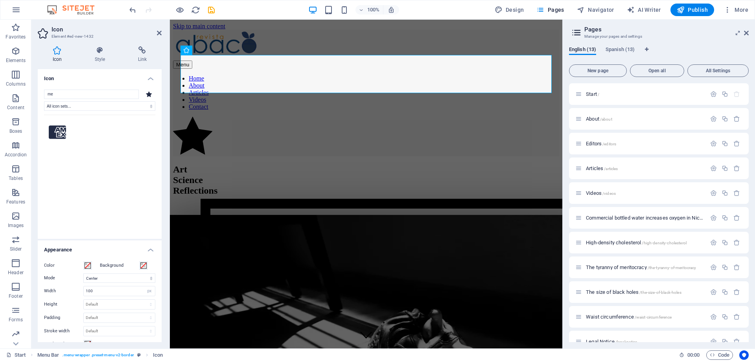
type input "m"
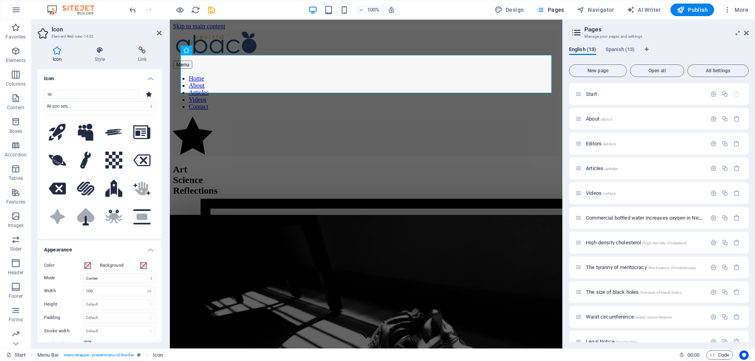
type input "s"
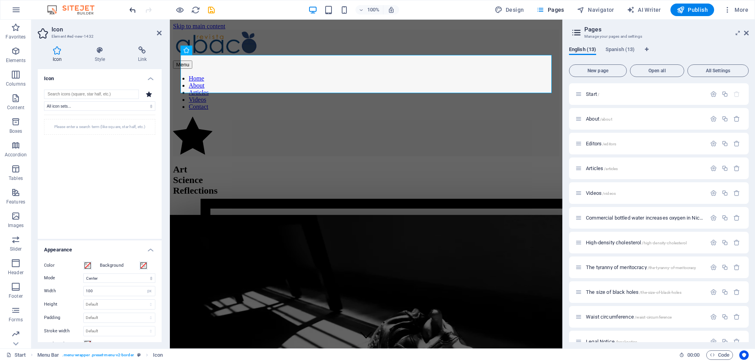
click at [131, 10] on icon "undo" at bounding box center [132, 10] width 9 height 9
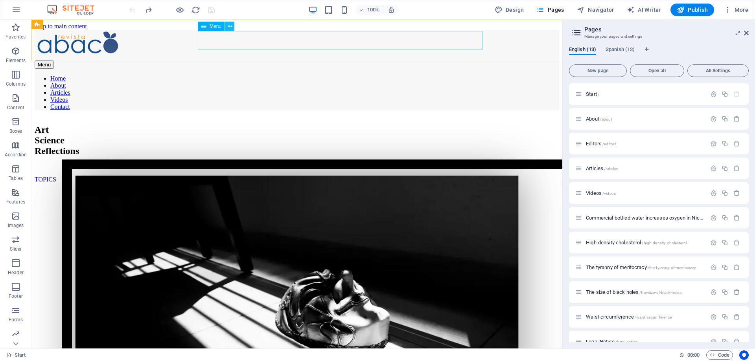
click at [232, 28] on icon at bounding box center [230, 26] width 4 height 8
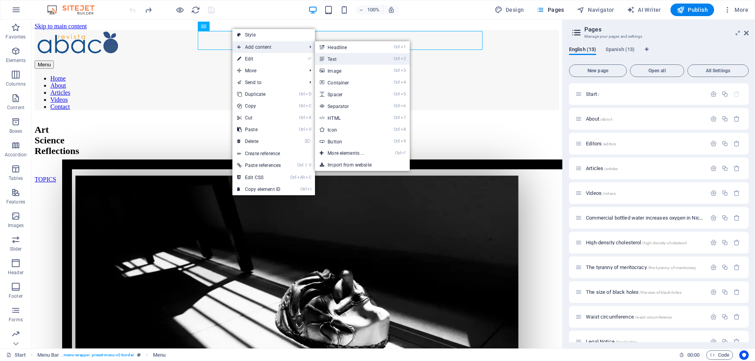
click at [349, 54] on link "Ctrl 2 Text" at bounding box center [347, 59] width 65 height 12
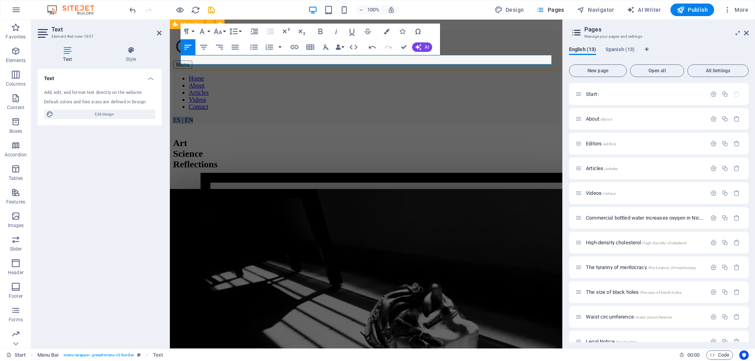
drag, startPoint x: 203, startPoint y: 59, endPoint x: 179, endPoint y: 58, distance: 24.0
click at [179, 58] on div "Menu Home About Articles Videos Contact ES | EN" at bounding box center [366, 77] width 386 height 94
click at [320, 32] on icon "button" at bounding box center [321, 32] width 4 height 6
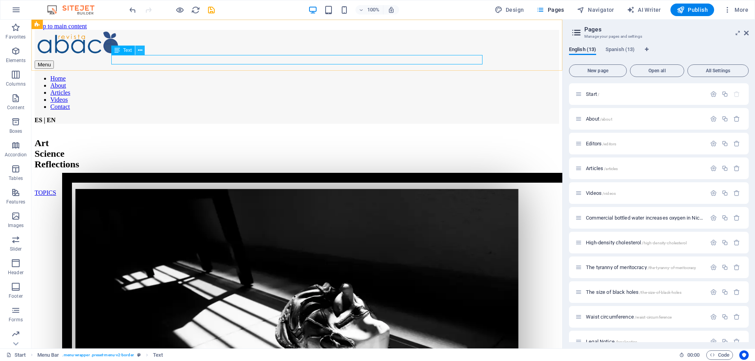
click at [141, 51] on icon at bounding box center [140, 50] width 4 height 8
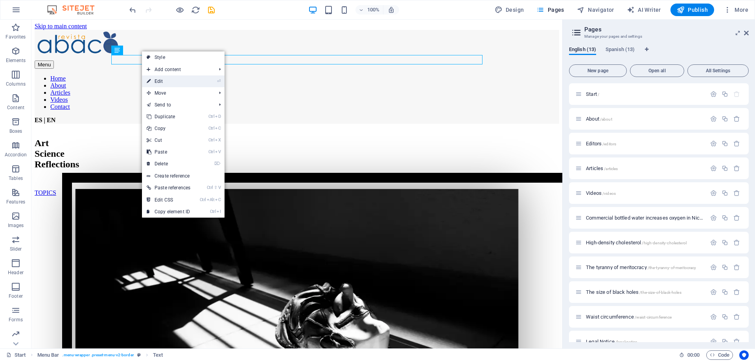
click at [165, 80] on link "⏎ Edit" at bounding box center [168, 82] width 53 height 12
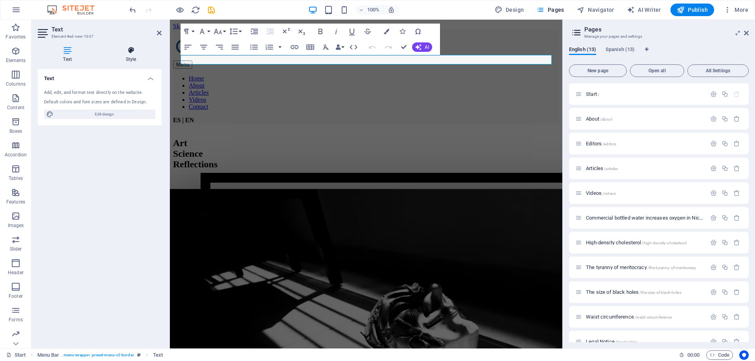
click at [131, 57] on h4 "Style" at bounding box center [130, 54] width 61 height 17
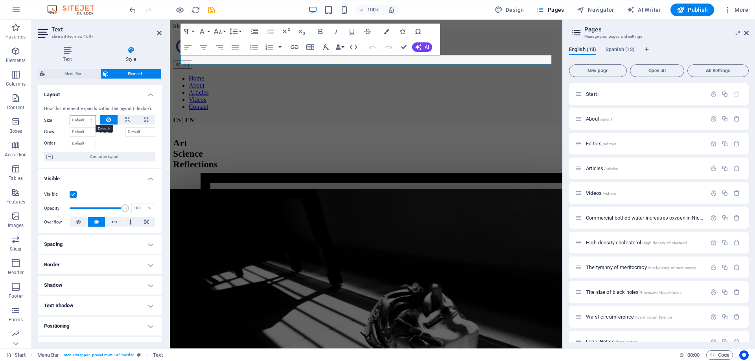
click at [70, 116] on select "Default auto px % 1/1 1/2 1/3 1/4 1/5 1/6 1/7 1/8 1/9 1/10" at bounding box center [83, 120] width 26 height 9
select select "px"
click option "px" at bounding box center [0, 0] width 0 height 0
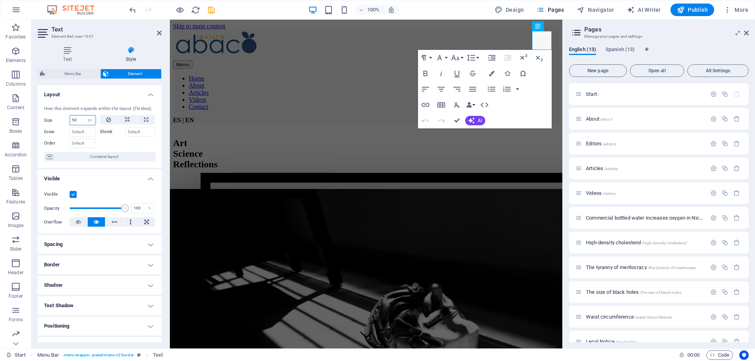
drag, startPoint x: 79, startPoint y: 118, endPoint x: 53, endPoint y: 119, distance: 25.6
click at [70, 119] on input "50" at bounding box center [83, 120] width 26 height 9
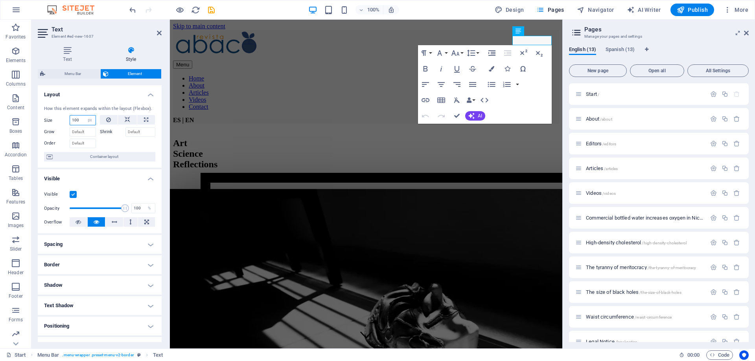
drag, startPoint x: 82, startPoint y: 119, endPoint x: 58, endPoint y: 120, distance: 24.0
click at [70, 120] on input "100" at bounding box center [83, 120] width 26 height 9
click at [74, 124] on input "80" at bounding box center [83, 120] width 26 height 9
type input "6"
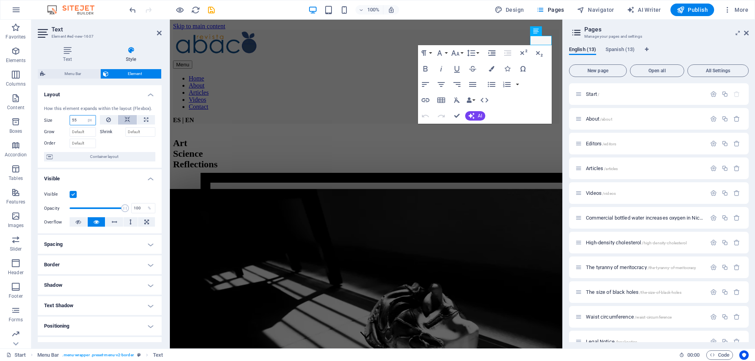
type input "55"
click at [128, 120] on icon at bounding box center [128, 119] width 6 height 9
click at [70, 116] on select "Default auto px % 1/1 1/2 1/3 1/4 1/5 1/6 1/7 1/8 1/9 1/10" at bounding box center [83, 120] width 26 height 9
click option "Default" at bounding box center [0, 0] width 0 height 0
select select "DISABLED_OPTION_VALUE"
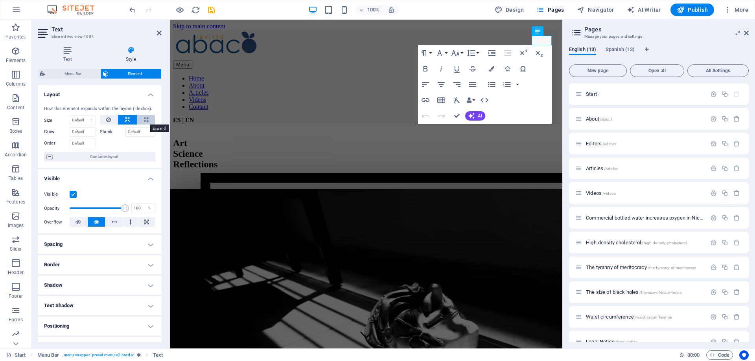
click at [150, 120] on button at bounding box center [146, 119] width 18 height 9
type input "100"
select select "%"
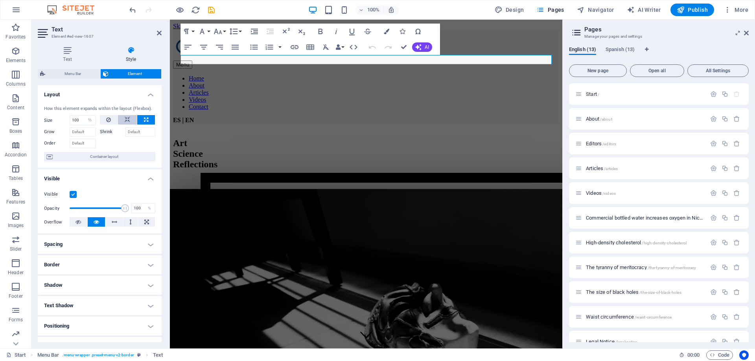
click at [130, 120] on icon at bounding box center [128, 119] width 6 height 9
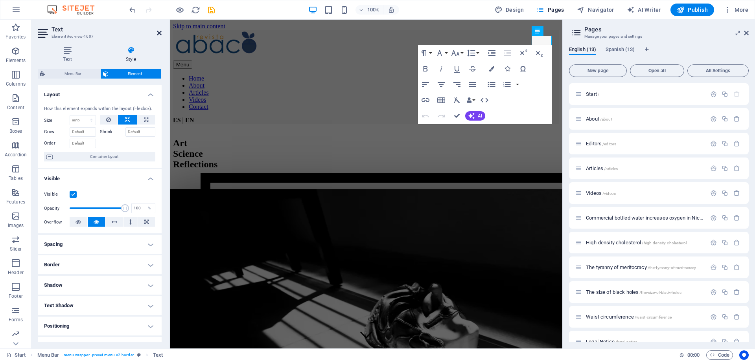
click at [160, 34] on icon at bounding box center [159, 33] width 5 height 6
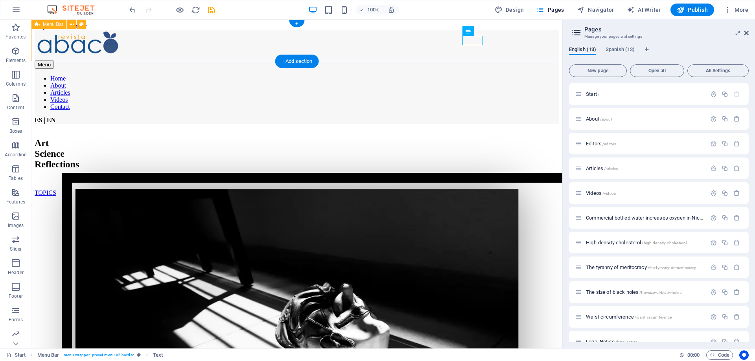
click at [555, 50] on div "Menu Home About Articles Videos Contact ES | EN" at bounding box center [297, 77] width 525 height 94
click at [466, 117] on div "ES | EN" at bounding box center [297, 120] width 525 height 7
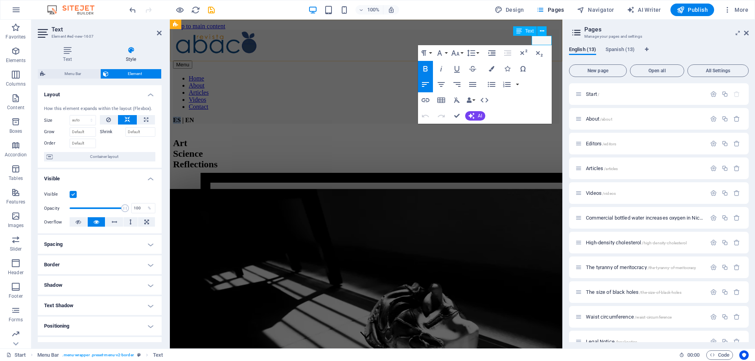
drag, startPoint x: 532, startPoint y: 41, endPoint x: 708, endPoint y: 70, distance: 178.6
click at [194, 117] on strong "ES | EN" at bounding box center [183, 120] width 21 height 7
click at [424, 100] on icon "button" at bounding box center [425, 100] width 9 height 9
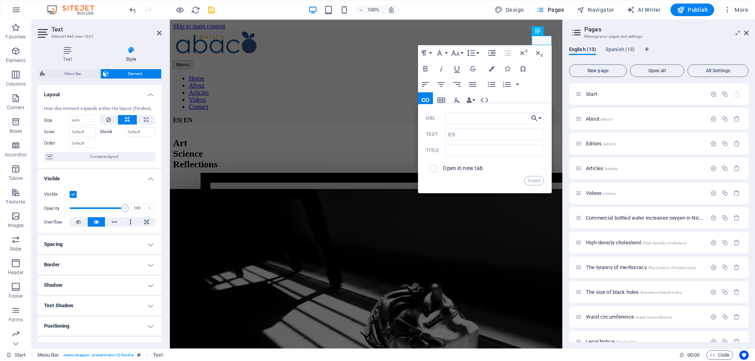
click at [541, 117] on button "Choose Link" at bounding box center [536, 118] width 15 height 13
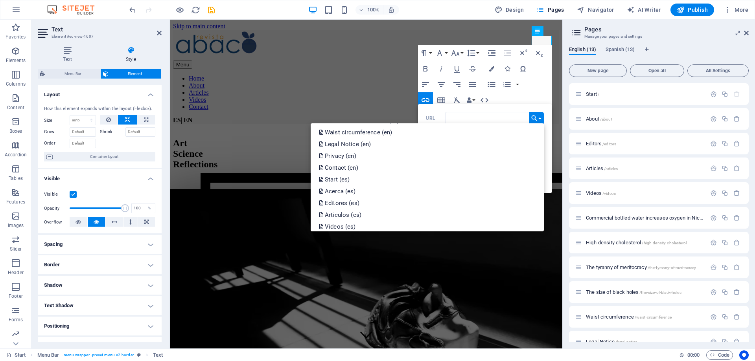
scroll to position [142, 0]
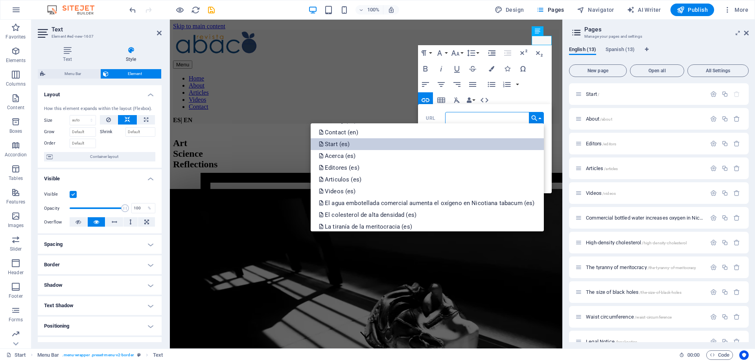
click at [333, 143] on p "Start (es)" at bounding box center [335, 144] width 33 height 12
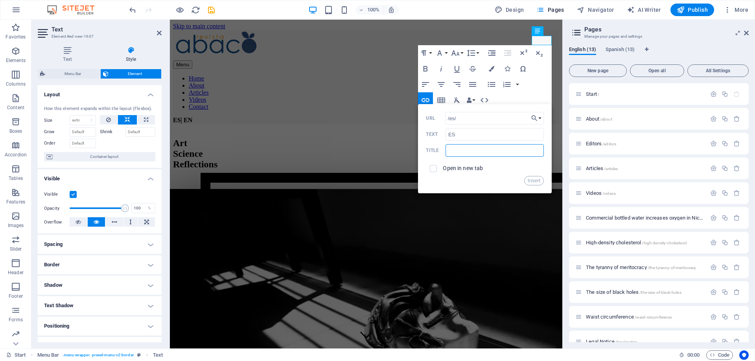
click at [493, 152] on input "text" at bounding box center [495, 150] width 98 height 13
click at [535, 180] on button "Insert" at bounding box center [534, 180] width 20 height 9
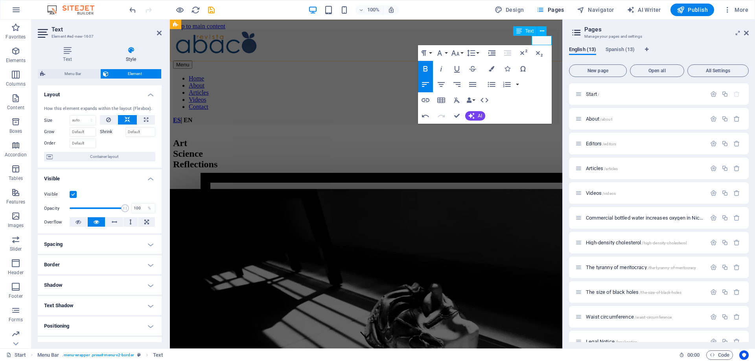
drag, startPoint x: 545, startPoint y: 40, endPoint x: 549, endPoint y: 40, distance: 4.7
click at [193, 117] on strong "| EN" at bounding box center [187, 120] width 12 height 7
click at [428, 102] on icon "button" at bounding box center [426, 100] width 8 height 4
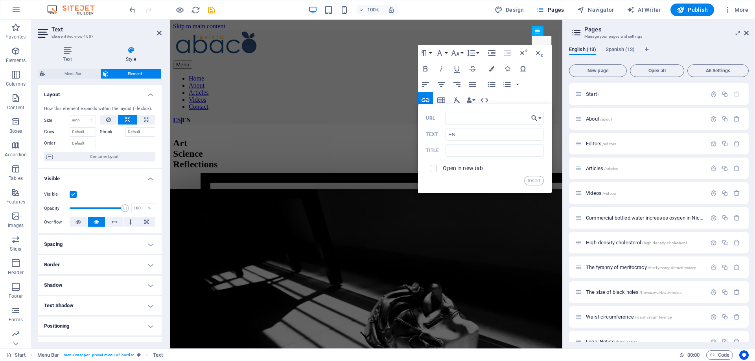
click at [537, 117] on icon "button" at bounding box center [535, 118] width 8 height 9
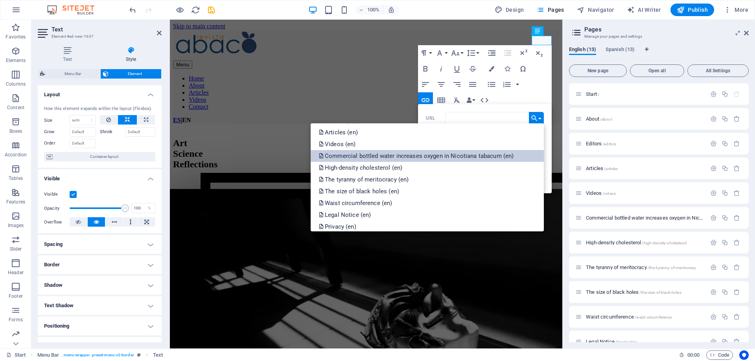
scroll to position [0, 0]
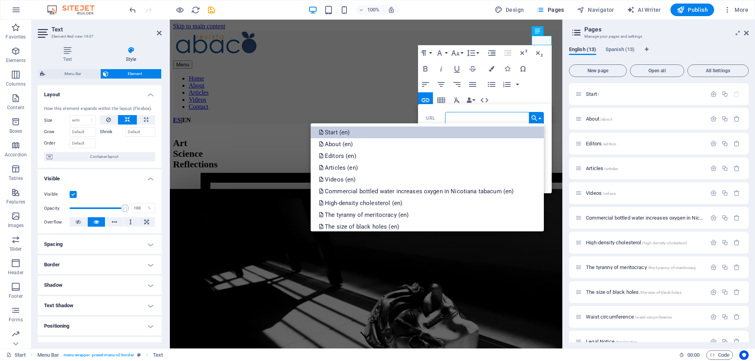
click at [348, 132] on p "Start (en)" at bounding box center [335, 133] width 33 height 12
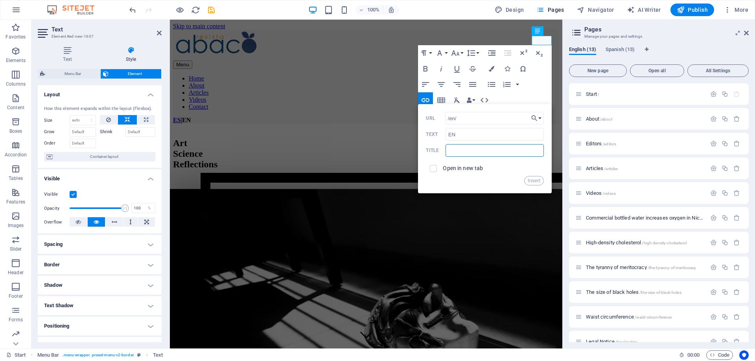
click at [460, 151] on input "text" at bounding box center [495, 150] width 98 height 13
click at [535, 183] on button "Insert" at bounding box center [534, 180] width 20 height 9
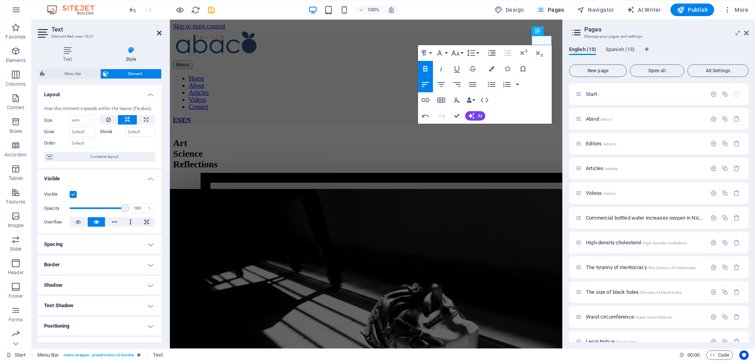
click at [157, 35] on icon at bounding box center [159, 33] width 5 height 6
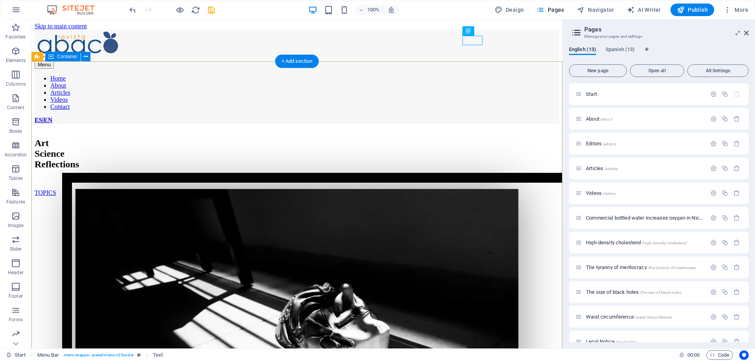
click at [536, 159] on div "Art Science Reflections TOPICS" at bounding box center [297, 338] width 525 height 416
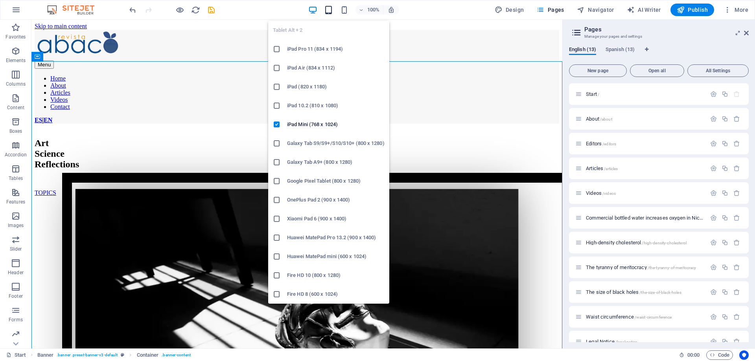
click at [328, 12] on icon "button" at bounding box center [328, 10] width 9 height 9
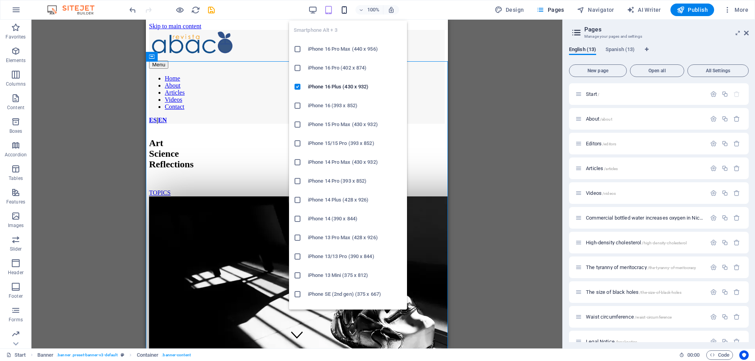
click at [347, 9] on icon "button" at bounding box center [344, 10] width 9 height 9
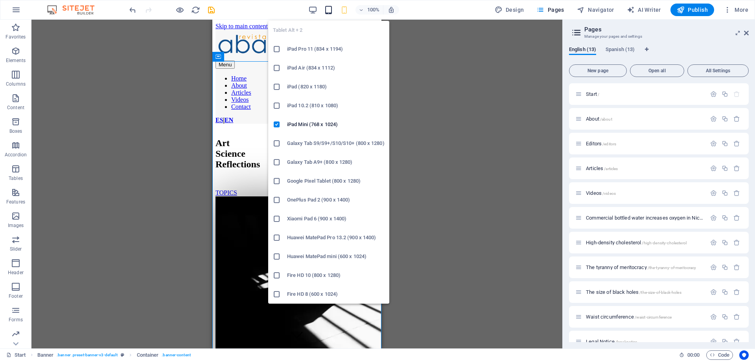
click at [330, 12] on icon "button" at bounding box center [328, 10] width 9 height 9
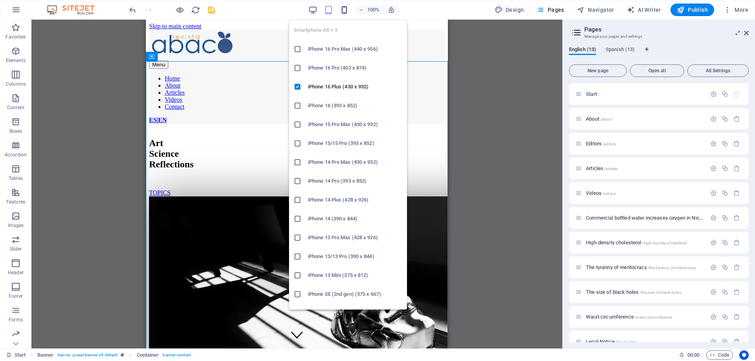
click at [345, 10] on icon "button" at bounding box center [344, 10] width 9 height 9
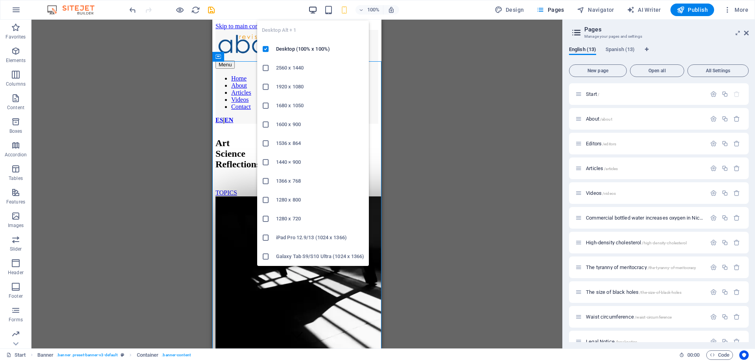
click at [310, 10] on icon "button" at bounding box center [312, 10] width 9 height 9
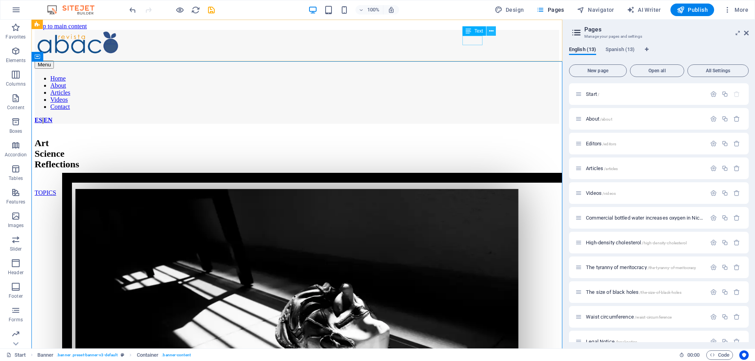
click at [490, 32] on icon at bounding box center [491, 31] width 4 height 8
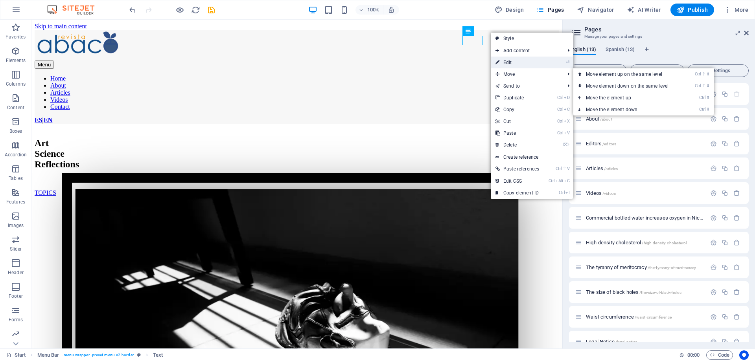
click at [515, 61] on link "⏎ Edit" at bounding box center [517, 63] width 53 height 12
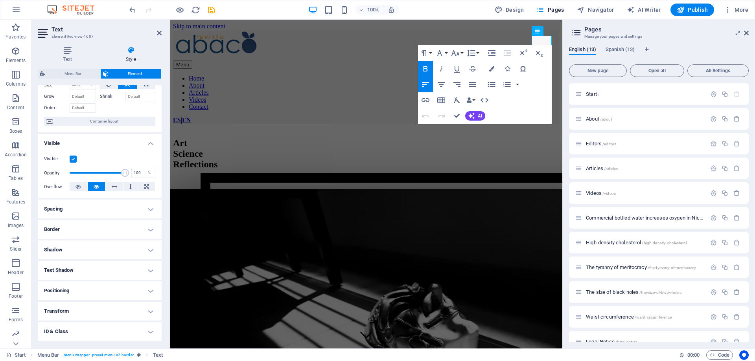
scroll to position [71, 0]
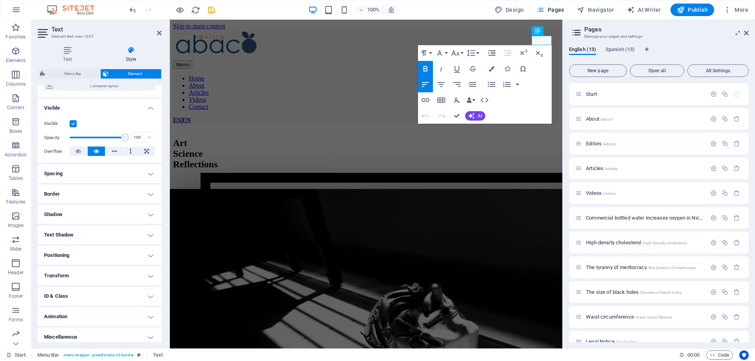
click at [95, 178] on h4 "Spacing" at bounding box center [100, 173] width 124 height 19
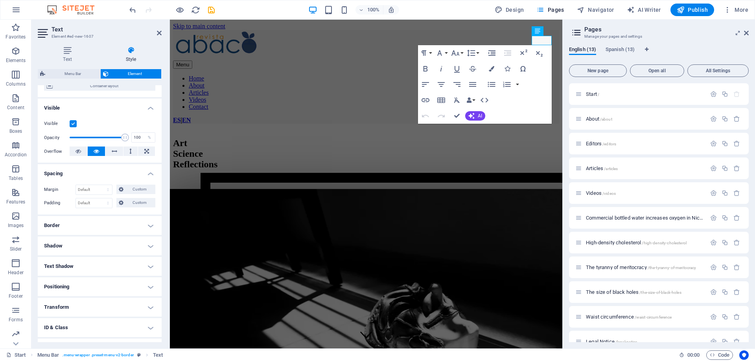
click at [98, 279] on h4 "Positioning" at bounding box center [100, 287] width 124 height 19
click at [97, 281] on h4 "Positioning" at bounding box center [100, 285] width 124 height 14
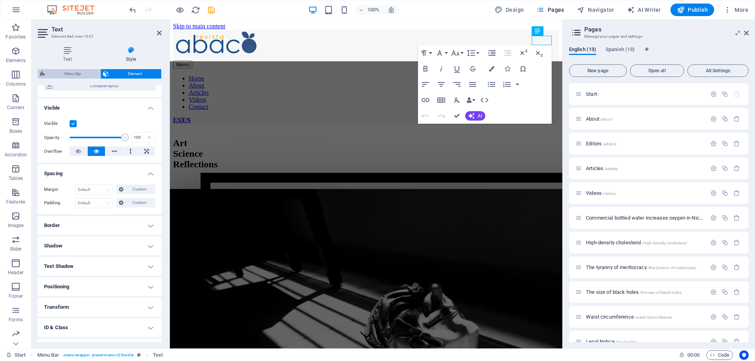
click at [83, 73] on span "Menu Bar" at bounding box center [73, 73] width 50 height 9
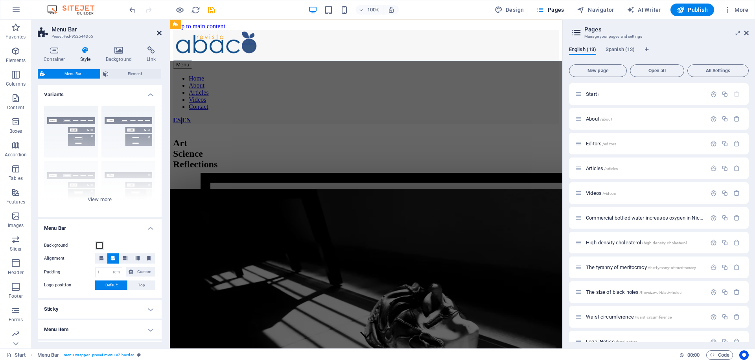
click at [159, 31] on icon at bounding box center [159, 33] width 5 height 6
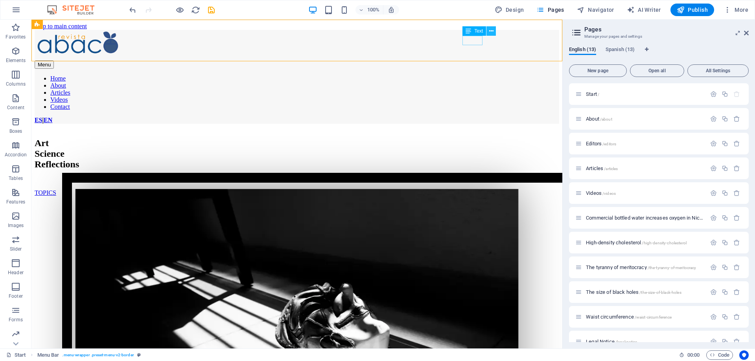
click at [492, 29] on icon at bounding box center [491, 31] width 4 height 8
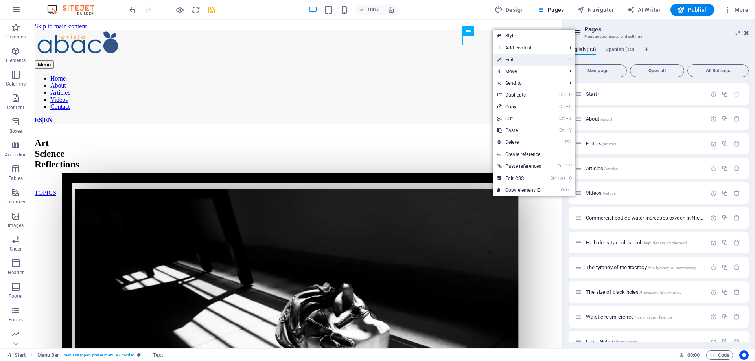
click at [524, 56] on link "⏎ Edit" at bounding box center [519, 60] width 53 height 12
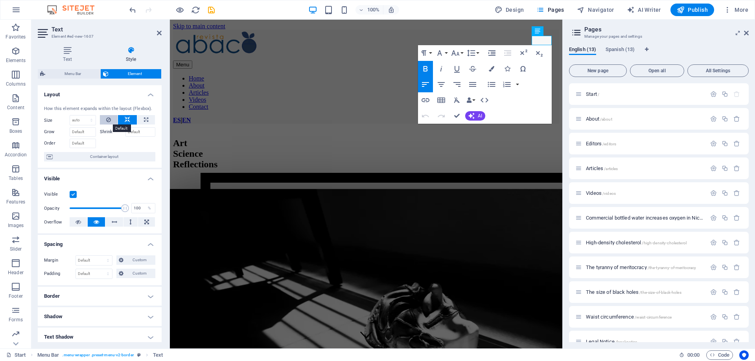
click at [107, 121] on icon at bounding box center [108, 119] width 5 height 9
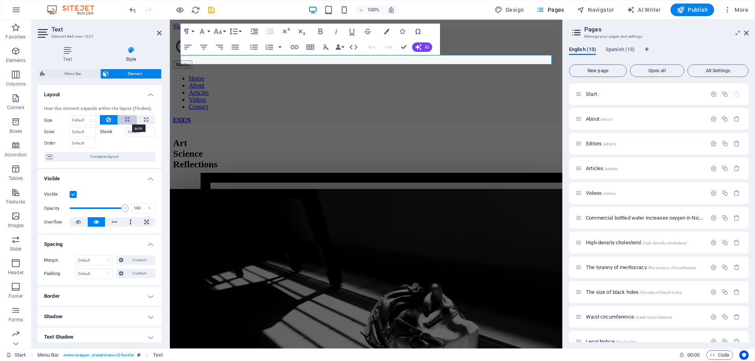
click at [122, 118] on button at bounding box center [127, 119] width 19 height 9
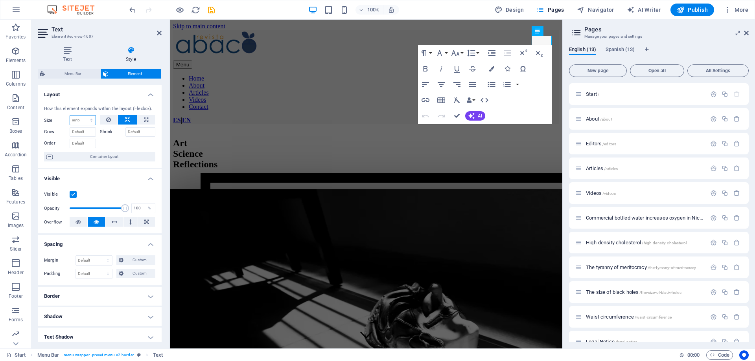
click at [70, 116] on select "Default auto px % 1/1 1/2 1/3 1/4 1/5 1/6 1/7 1/8 1/9 1/10" at bounding box center [83, 120] width 26 height 9
click option "px" at bounding box center [0, 0] width 0 height 0
drag, startPoint x: 81, startPoint y: 122, endPoint x: 68, endPoint y: 121, distance: 13.4
click at [70, 121] on input "60" at bounding box center [83, 120] width 26 height 9
click at [443, 85] on icon "button" at bounding box center [441, 84] width 7 height 5
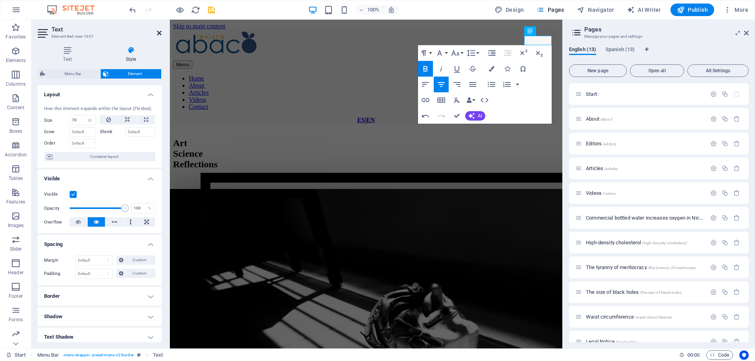
click at [157, 31] on icon at bounding box center [159, 33] width 5 height 6
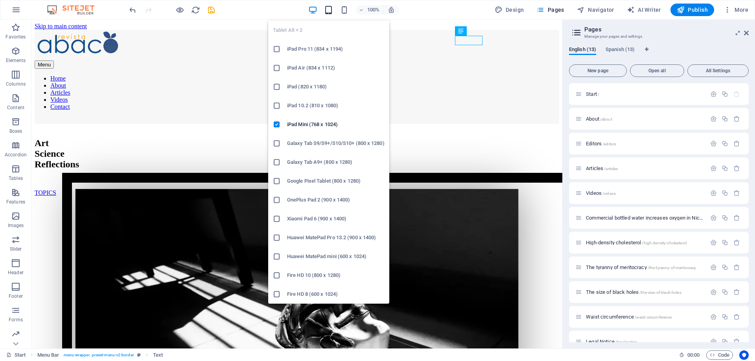
click at [333, 10] on icon "button" at bounding box center [328, 10] width 9 height 9
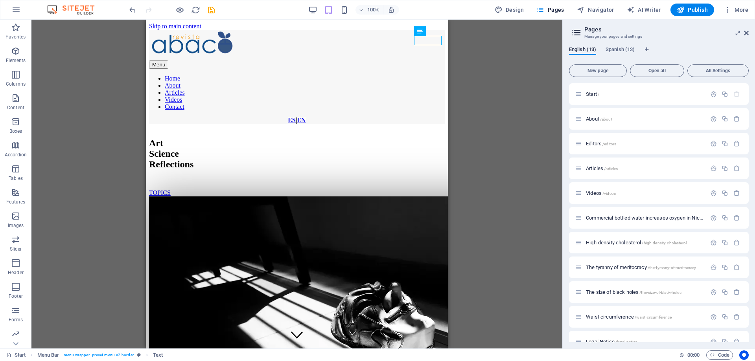
click at [487, 45] on div "Container Image Banner Banner Container 2 columns Container Menu Bar Menu Logo …" at bounding box center [296, 184] width 531 height 329
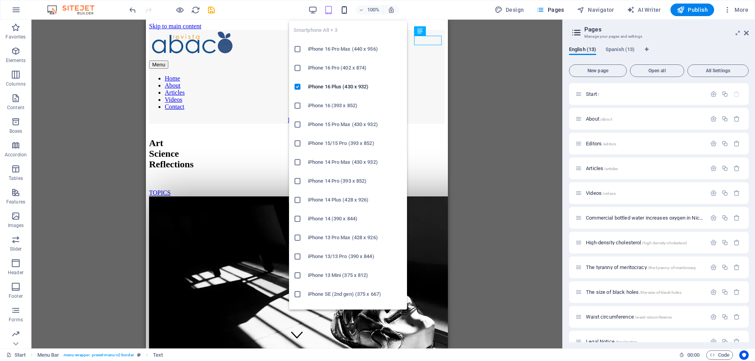
click at [345, 9] on icon "button" at bounding box center [344, 10] width 9 height 9
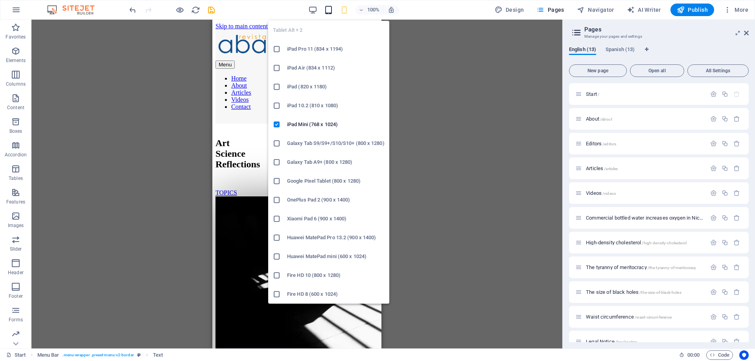
click at [332, 10] on icon "button" at bounding box center [328, 10] width 9 height 9
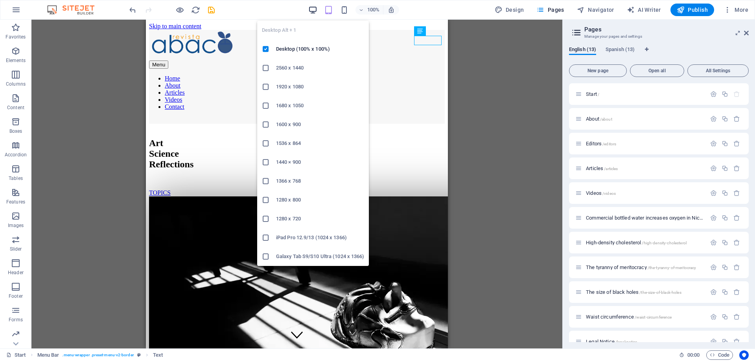
click at [312, 10] on icon "button" at bounding box center [312, 10] width 9 height 9
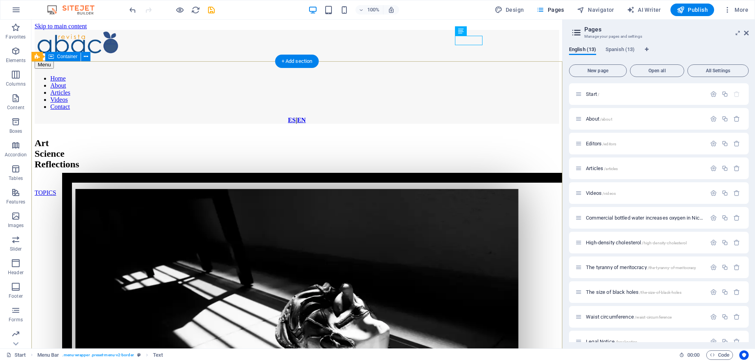
click at [359, 130] on div "Art Science Reflections TOPICS" at bounding box center [297, 338] width 525 height 416
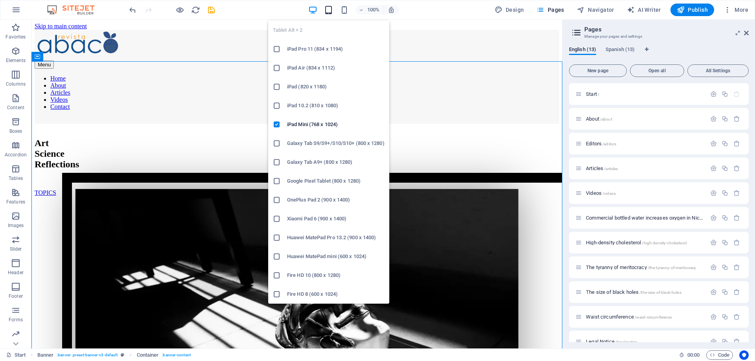
click at [332, 11] on icon "button" at bounding box center [328, 10] width 9 height 9
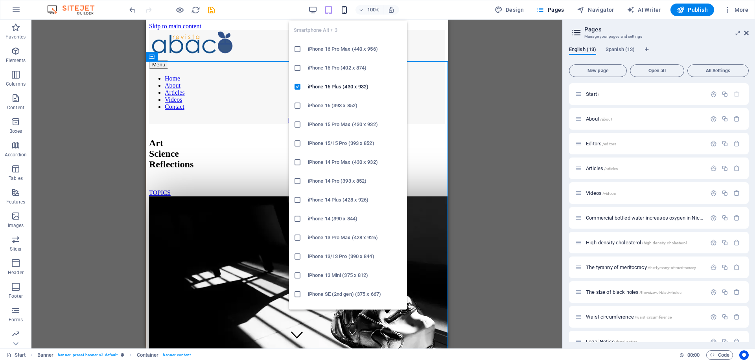
click at [345, 7] on icon "button" at bounding box center [344, 10] width 9 height 9
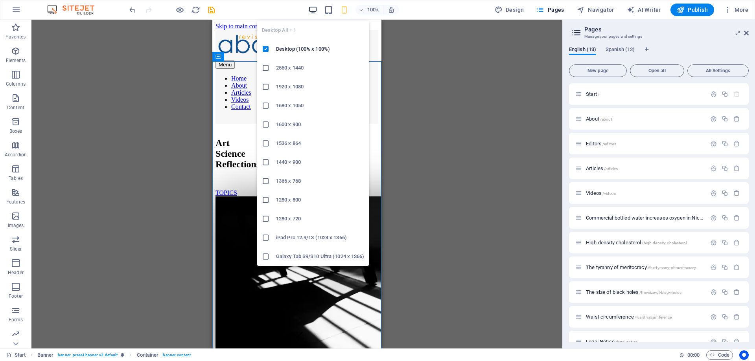
click at [316, 10] on icon "button" at bounding box center [312, 10] width 9 height 9
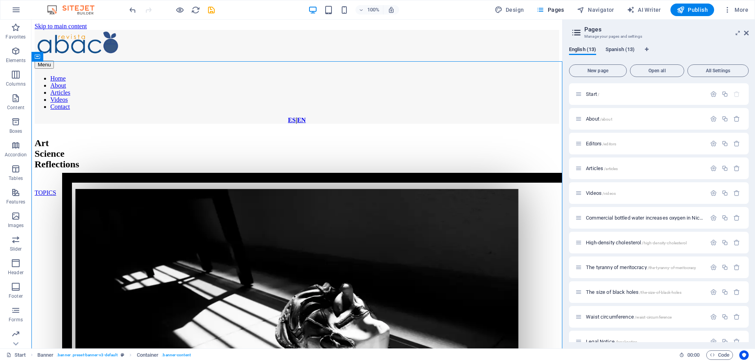
click at [620, 50] on span "Spanish (13)" at bounding box center [620, 50] width 29 height 11
click at [594, 94] on span "Start /" at bounding box center [592, 94] width 13 height 6
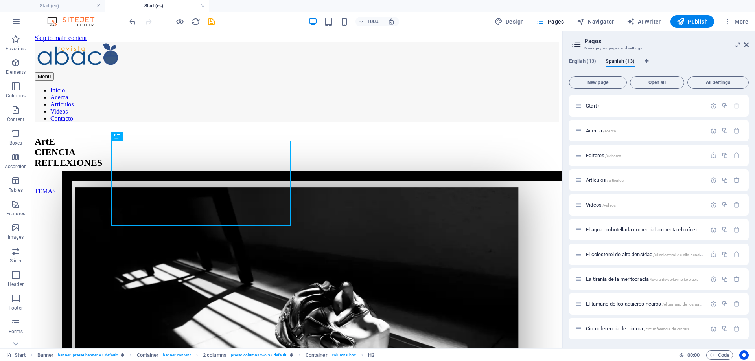
scroll to position [0, 0]
click at [66, 5] on h4 "Start (en)" at bounding box center [52, 6] width 105 height 9
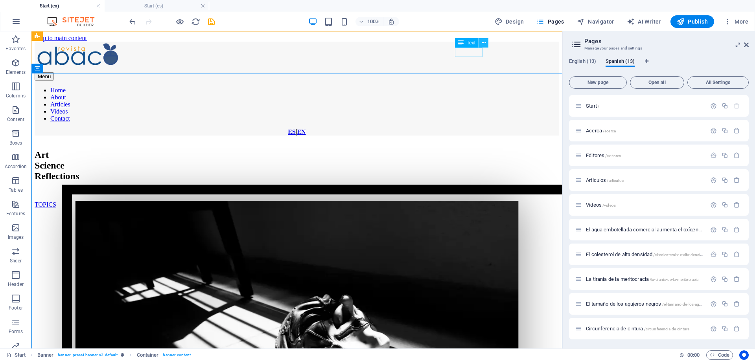
click at [483, 43] on icon at bounding box center [484, 43] width 4 height 8
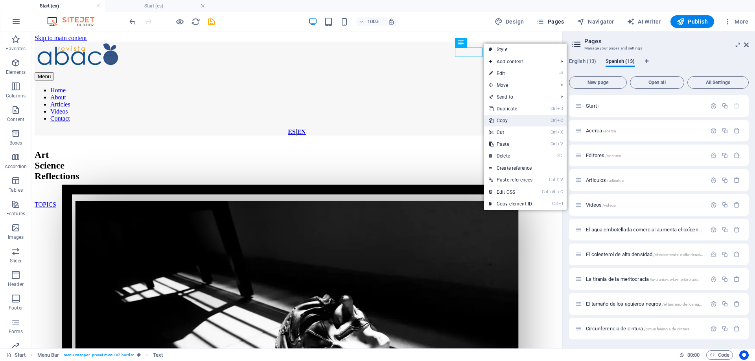
click at [510, 120] on link "Ctrl C Copy" at bounding box center [510, 121] width 53 height 12
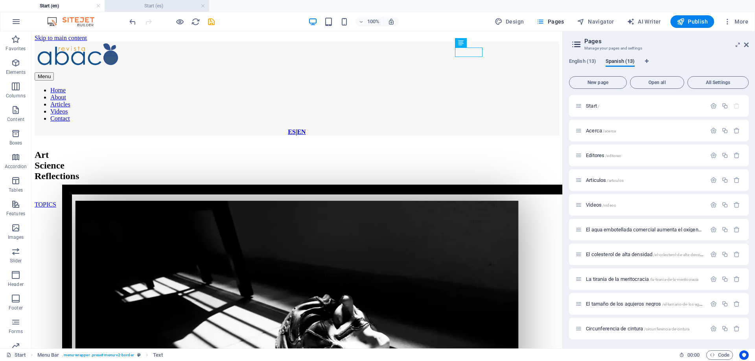
click at [171, 9] on h4 "Start (es)" at bounding box center [157, 6] width 105 height 9
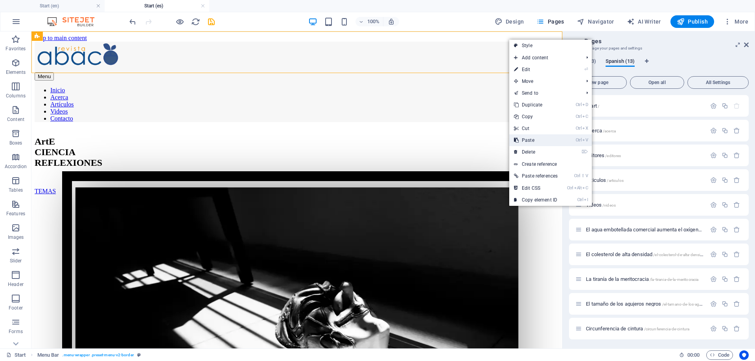
click at [539, 136] on link "Ctrl V Paste" at bounding box center [535, 141] width 53 height 12
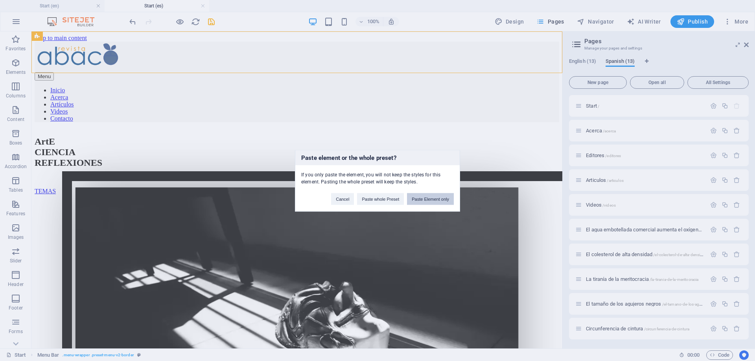
click at [445, 198] on button "Paste Element only" at bounding box center [430, 199] width 47 height 12
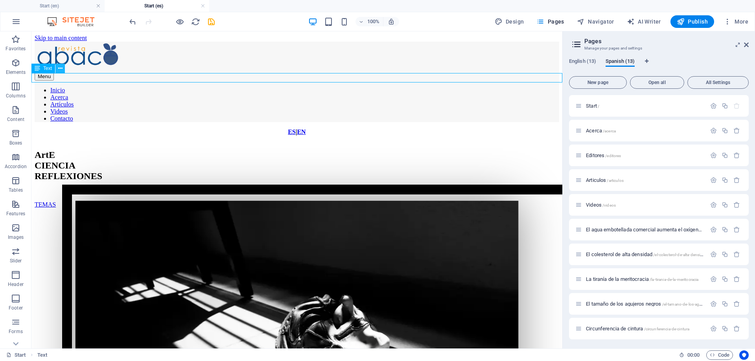
click at [61, 66] on icon at bounding box center [60, 69] width 4 height 8
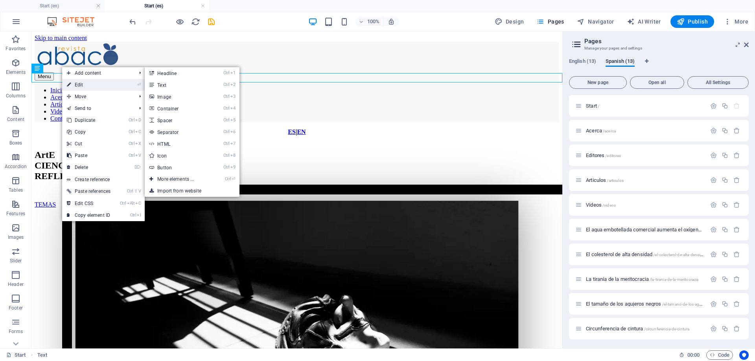
click at [85, 87] on link "⏎ Edit" at bounding box center [88, 85] width 53 height 12
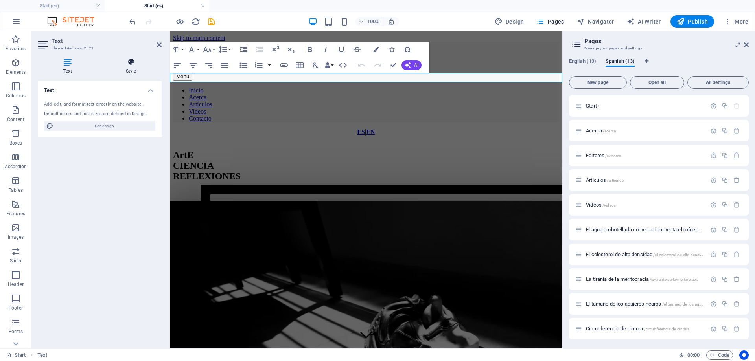
click at [132, 71] on h4 "Style" at bounding box center [130, 66] width 61 height 17
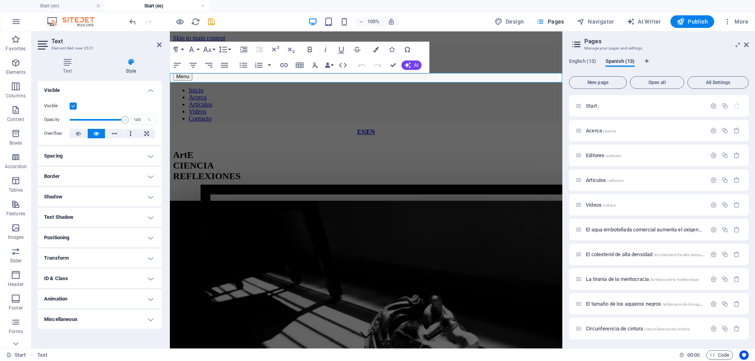
click at [132, 68] on h4 "Style" at bounding box center [130, 66] width 61 height 17
click at [157, 43] on icon at bounding box center [159, 45] width 5 height 6
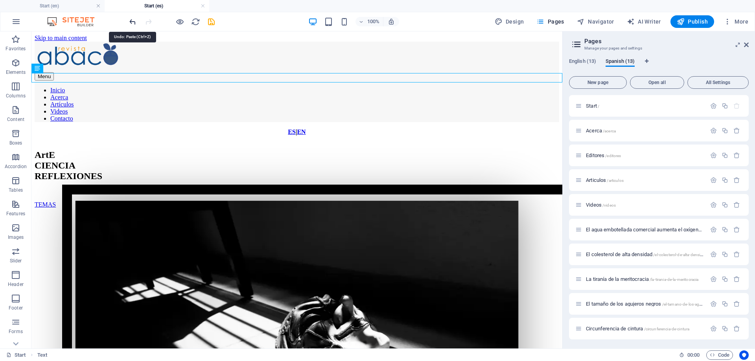
click at [132, 19] on icon "undo" at bounding box center [132, 21] width 9 height 9
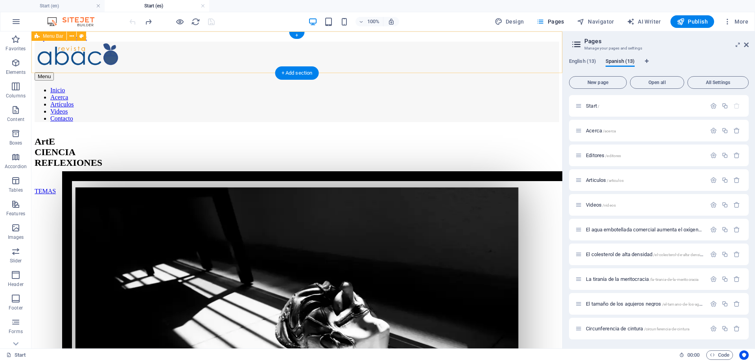
click at [490, 45] on div "Menu Inicio Acerca Artículos Videos Contacto" at bounding box center [297, 82] width 525 height 81
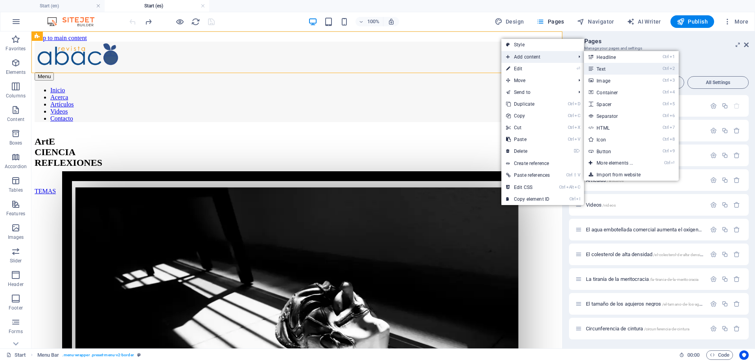
click at [621, 67] on link "Ctrl 2 Text" at bounding box center [616, 69] width 65 height 12
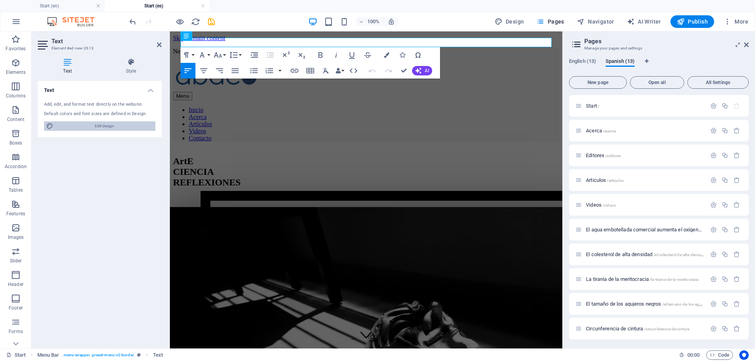
click at [109, 124] on span "Edit design" at bounding box center [104, 126] width 97 height 9
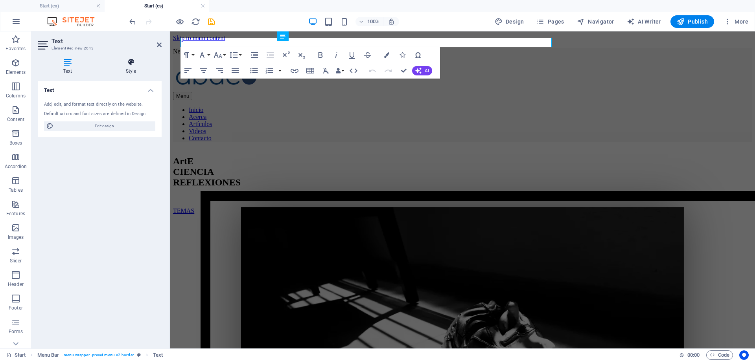
click at [133, 66] on h4 "Style" at bounding box center [130, 66] width 61 height 17
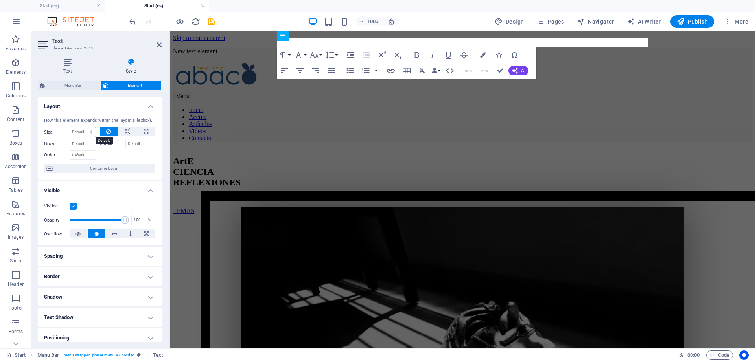
click at [70, 127] on select "Default auto px % 1/1 1/2 1/3 1/4 1/5 1/6 1/7 1/8 1/9 1/10" at bounding box center [83, 131] width 26 height 9
select select "px"
click option "px" at bounding box center [0, 0] width 0 height 0
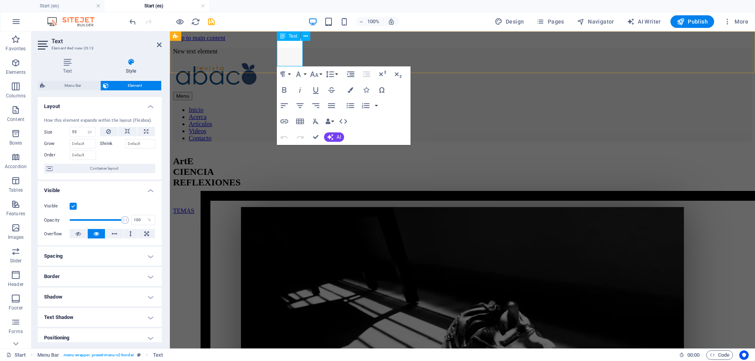
click at [293, 48] on p "New text element" at bounding box center [462, 51] width 579 height 7
click at [67, 5] on h4 "Start (en)" at bounding box center [52, 6] width 105 height 9
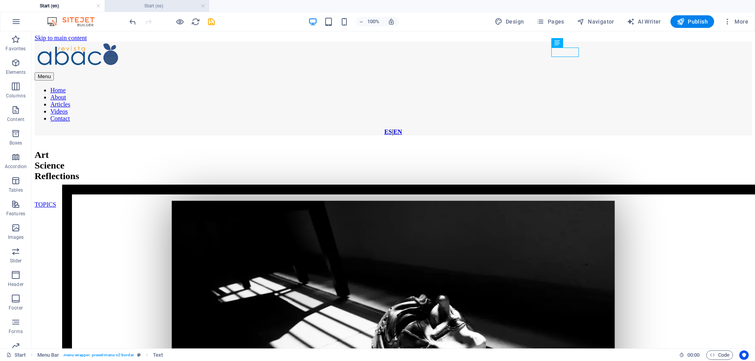
click at [149, 3] on h4 "Start (es)" at bounding box center [157, 6] width 105 height 9
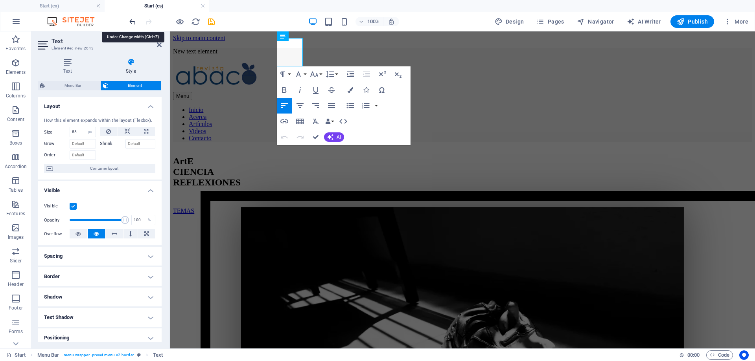
click at [130, 22] on icon "undo" at bounding box center [132, 21] width 9 height 9
type input "0"
click at [130, 22] on icon "undo" at bounding box center [132, 21] width 9 height 9
select select "DISABLED_OPTION_VALUE"
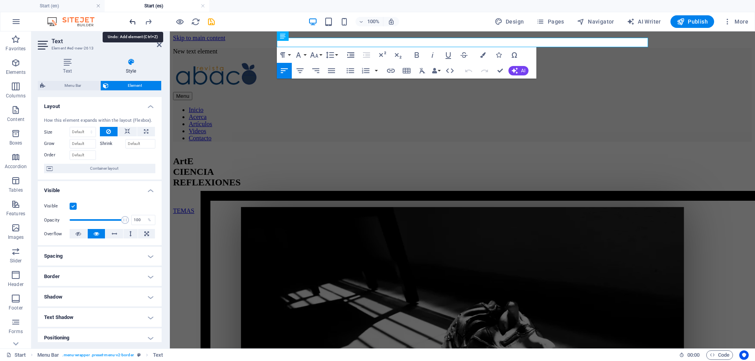
click at [130, 20] on icon "undo" at bounding box center [132, 21] width 9 height 9
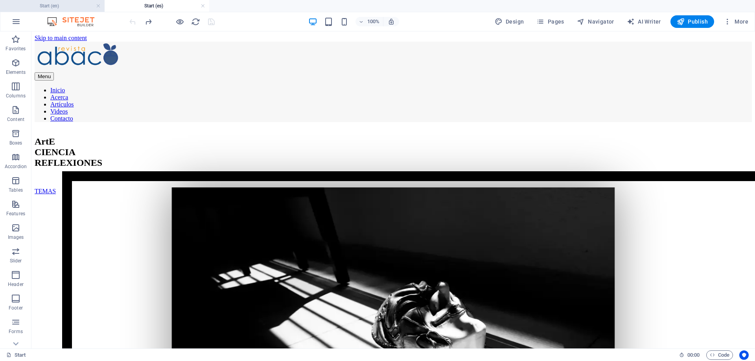
click at [61, 4] on h4 "Start (en)" at bounding box center [52, 6] width 105 height 9
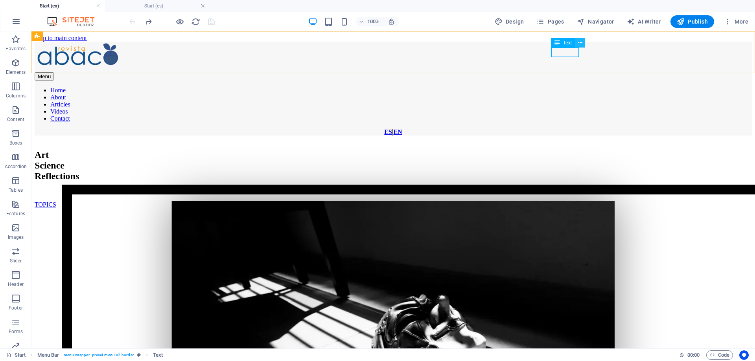
click at [580, 42] on icon at bounding box center [580, 43] width 4 height 8
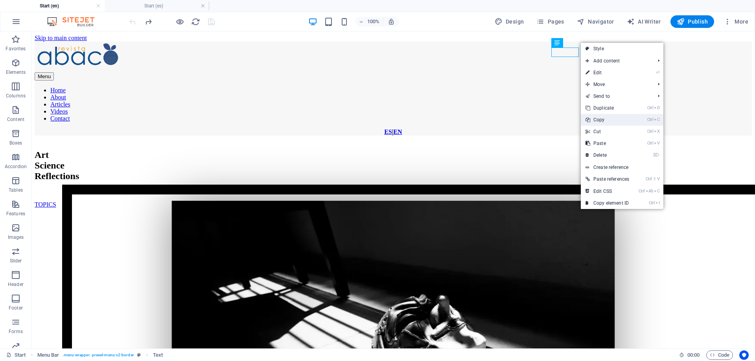
click at [607, 120] on link "Ctrl C Copy" at bounding box center [607, 120] width 53 height 12
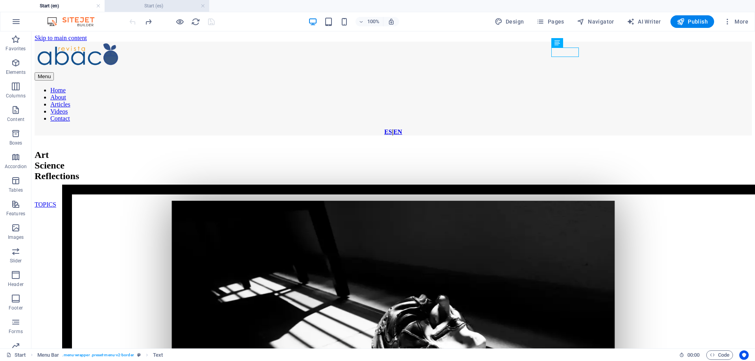
click at [152, 6] on h4 "Start (es)" at bounding box center [157, 6] width 105 height 9
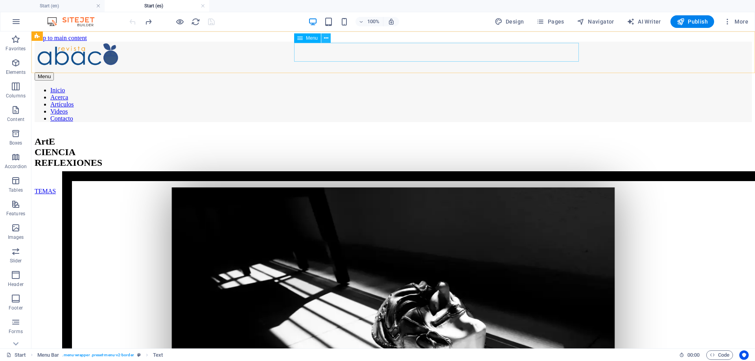
click at [324, 38] on icon at bounding box center [326, 38] width 4 height 8
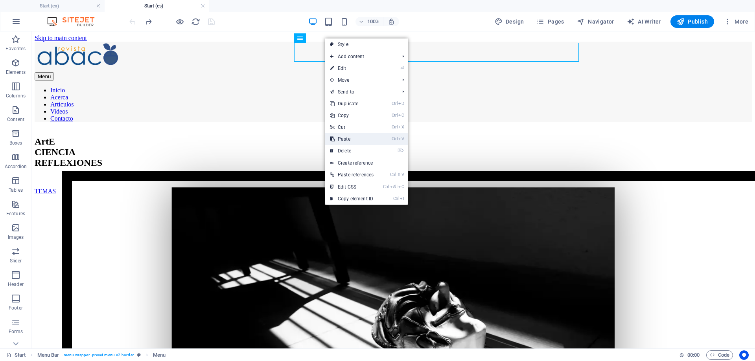
click at [351, 136] on link "Ctrl V Paste" at bounding box center [351, 139] width 53 height 12
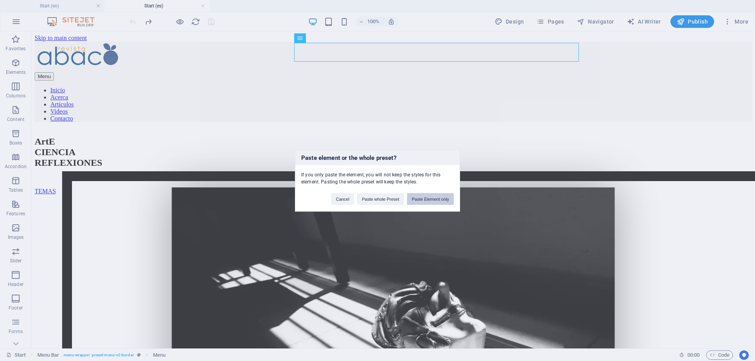
drag, startPoint x: 428, startPoint y: 198, endPoint x: 398, endPoint y: 167, distance: 43.4
click at [428, 198] on button "Paste Element only" at bounding box center [430, 199] width 47 height 12
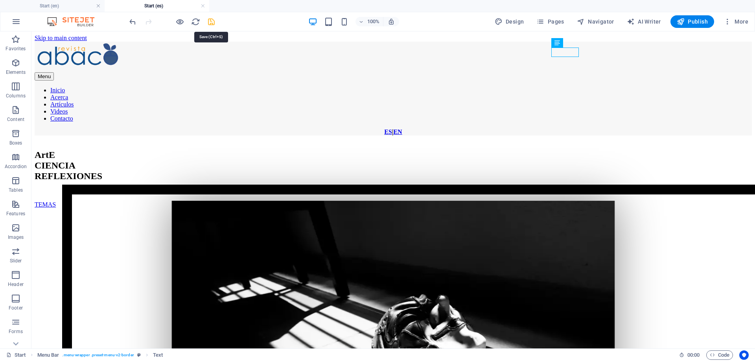
click at [212, 19] on icon "save" at bounding box center [211, 21] width 9 height 9
click at [560, 22] on span "Pages" at bounding box center [551, 22] width 28 height 8
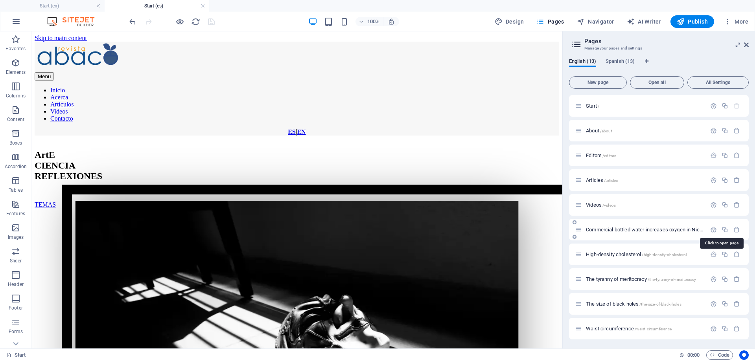
click at [636, 229] on span "Commercial bottled water increases oxygen in Nicotiana tabacum /commercial-bott…" at bounding box center [720, 230] width 268 height 6
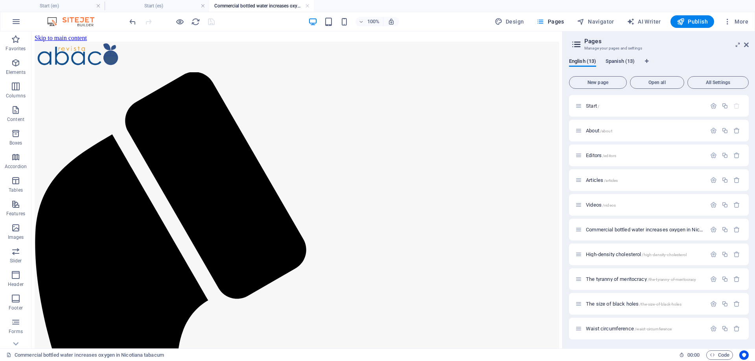
click at [621, 61] on span "Spanish (13)" at bounding box center [620, 62] width 29 height 11
click at [621, 229] on span "El agua embotellada comercial aumenta el oxígeno en Nicotiana tabacum /el-agua-…" at bounding box center [736, 230] width 300 height 6
click at [247, 6] on h4 "Commercial bottled water increases oxygen in Nicotiana tabacum (en)" at bounding box center [261, 6] width 105 height 9
click at [52, 6] on h4 "Start (en)" at bounding box center [52, 6] width 105 height 9
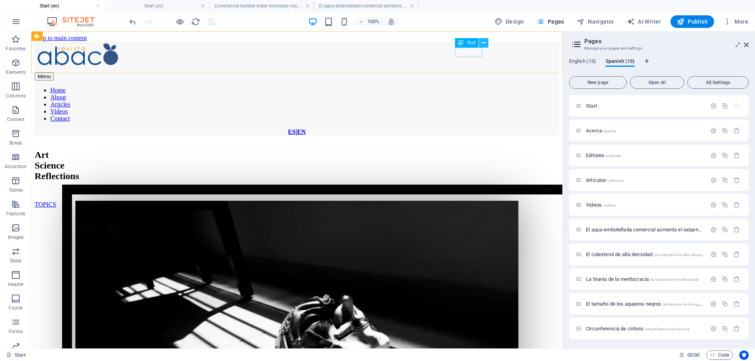
click at [483, 41] on icon at bounding box center [484, 43] width 4 height 8
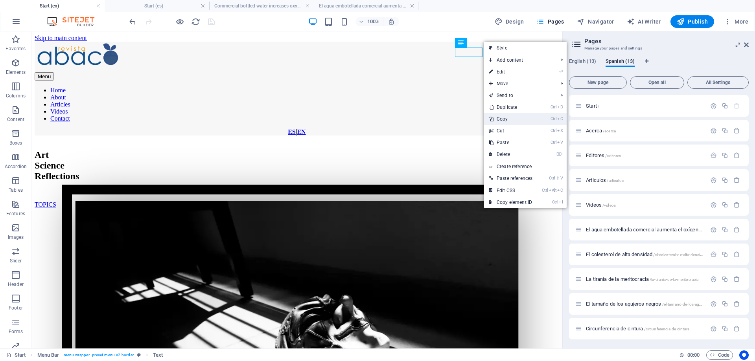
click at [510, 117] on link "Ctrl C Copy" at bounding box center [510, 119] width 53 height 12
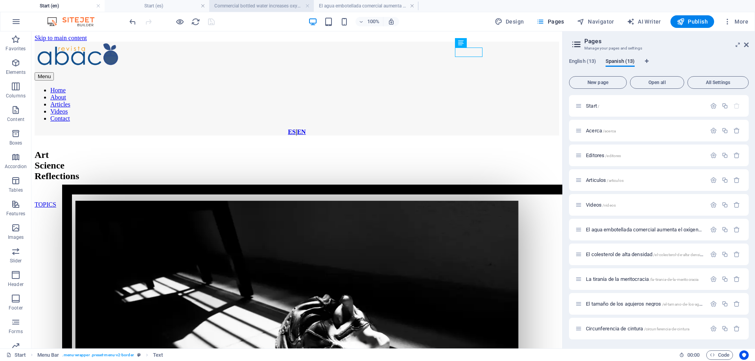
click at [276, 6] on h4 "Commercial bottled water increases oxygen in Nicotiana tabacum (en)" at bounding box center [261, 6] width 105 height 9
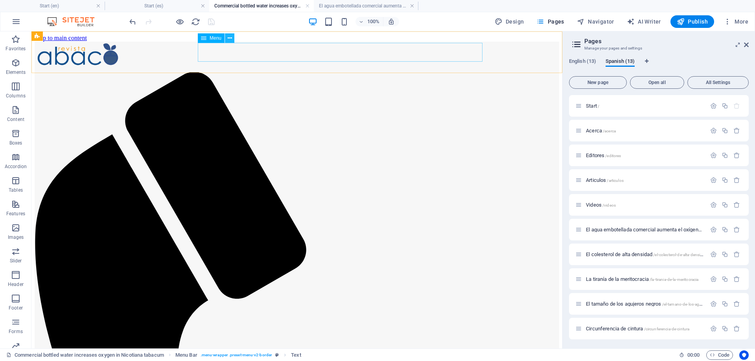
click at [231, 38] on icon at bounding box center [230, 38] width 4 height 8
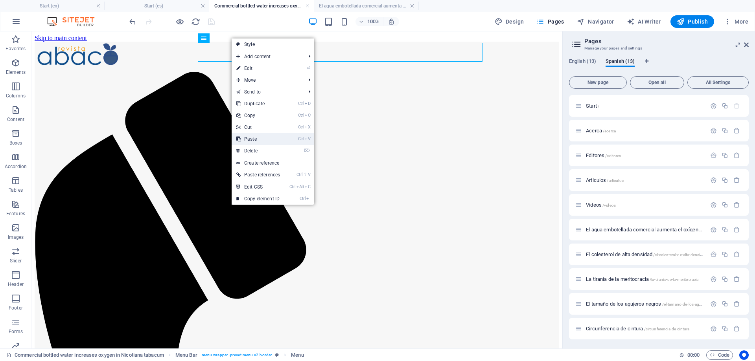
click at [262, 137] on link "Ctrl V Paste" at bounding box center [258, 139] width 53 height 12
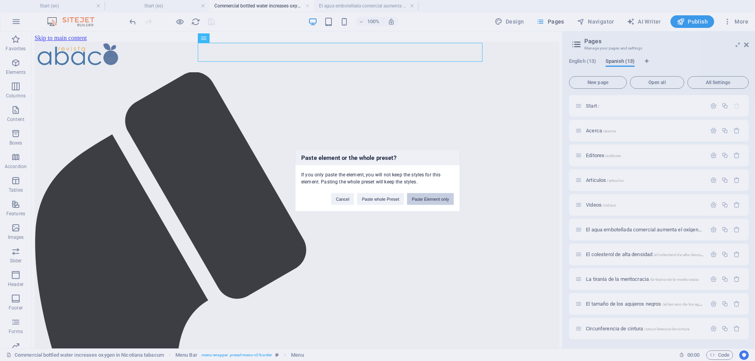
click at [446, 199] on button "Paste Element only" at bounding box center [430, 199] width 47 height 12
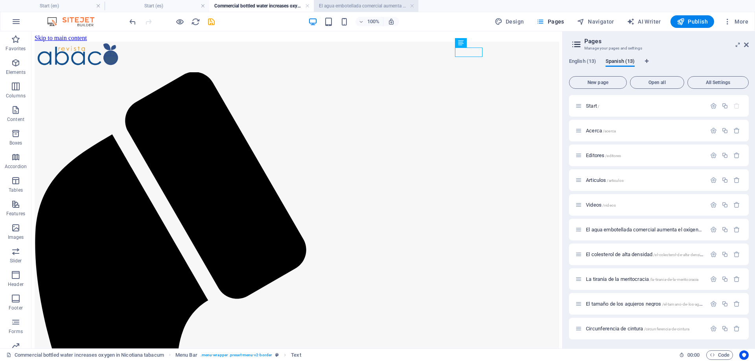
click at [349, 6] on h4 "El agua embotellada comercial aumenta el oxígeno en Nicotiana tabacum (es)" at bounding box center [366, 6] width 105 height 9
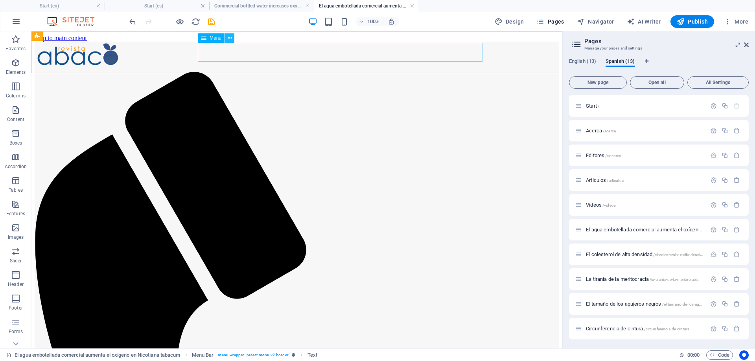
click at [232, 39] on icon at bounding box center [230, 38] width 4 height 8
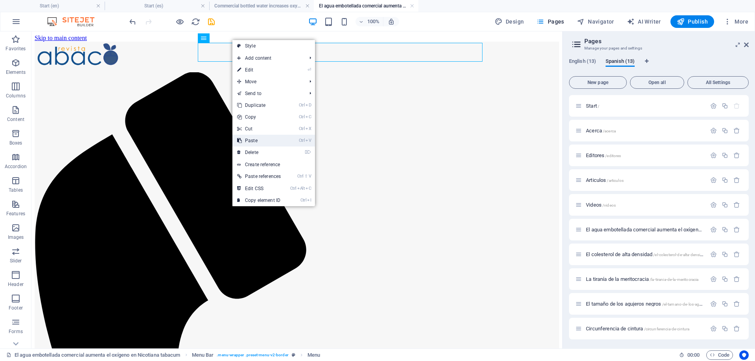
click at [267, 138] on link "Ctrl V Paste" at bounding box center [258, 141] width 53 height 12
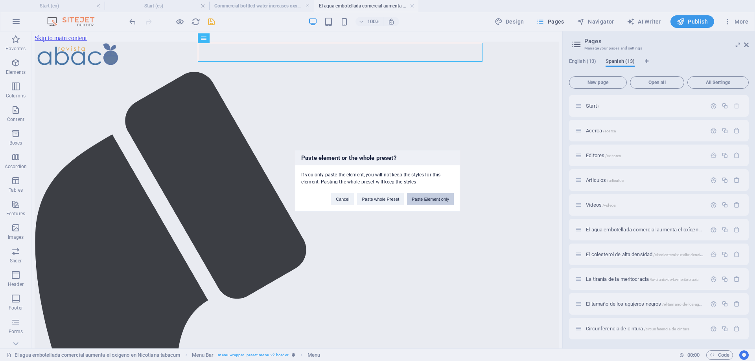
click at [430, 199] on button "Paste Element only" at bounding box center [430, 199] width 47 height 12
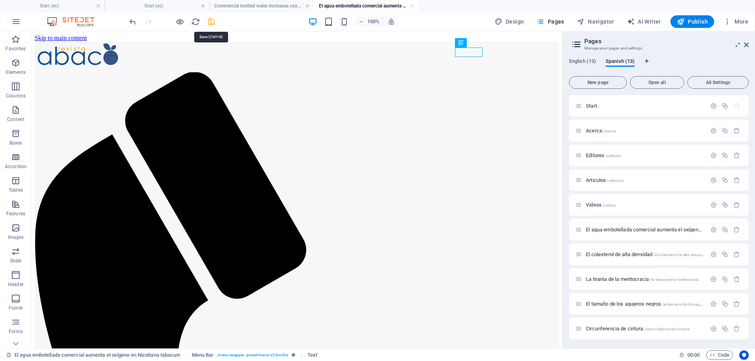
click at [212, 24] on icon "save" at bounding box center [211, 21] width 9 height 9
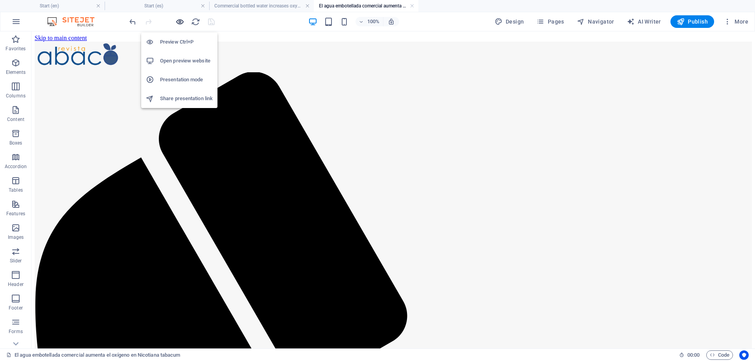
click at [183, 21] on icon "button" at bounding box center [179, 21] width 9 height 9
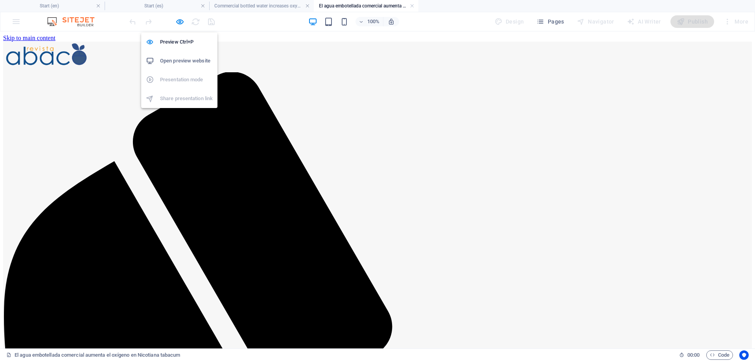
click at [177, 59] on h6 "Open preview website" at bounding box center [186, 60] width 53 height 9
click at [181, 21] on icon "button" at bounding box center [179, 21] width 9 height 9
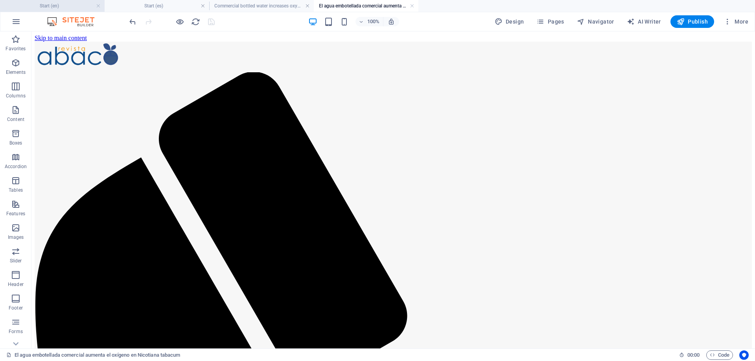
click at [68, 7] on h4 "Start (en)" at bounding box center [52, 6] width 105 height 9
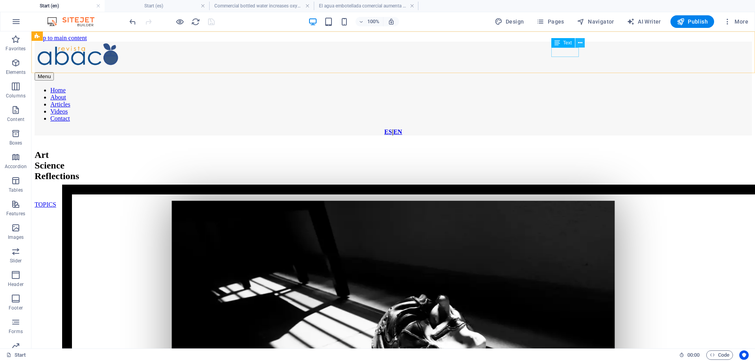
click at [581, 43] on icon at bounding box center [580, 43] width 4 height 8
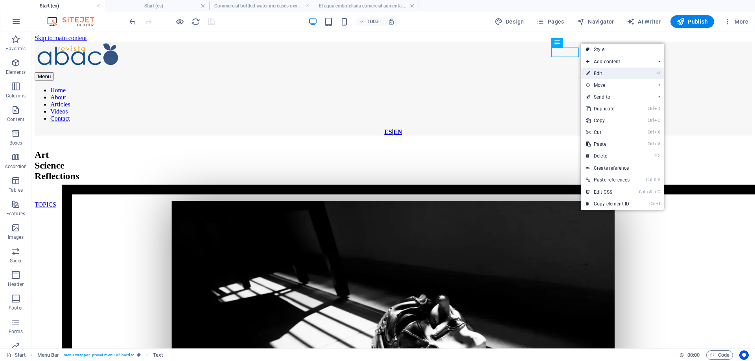
click at [598, 72] on link "⏎ Edit" at bounding box center [607, 74] width 53 height 12
select select "px"
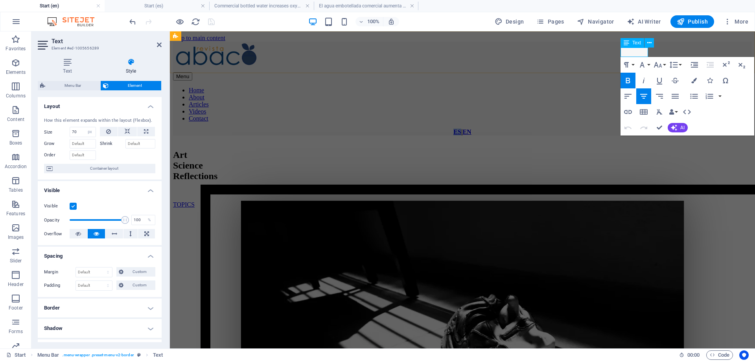
drag, startPoint x: 626, startPoint y: 53, endPoint x: 632, endPoint y: 53, distance: 5.5
click at [461, 129] on strong "ES" at bounding box center [458, 132] width 8 height 7
click at [626, 111] on icon "button" at bounding box center [628, 112] width 8 height 4
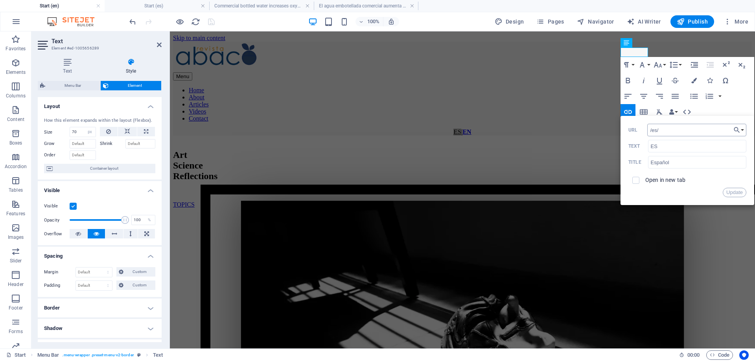
click at [650, 130] on input "/es/" at bounding box center [696, 130] width 99 height 13
click at [741, 129] on button "Choose Link" at bounding box center [739, 130] width 15 height 13
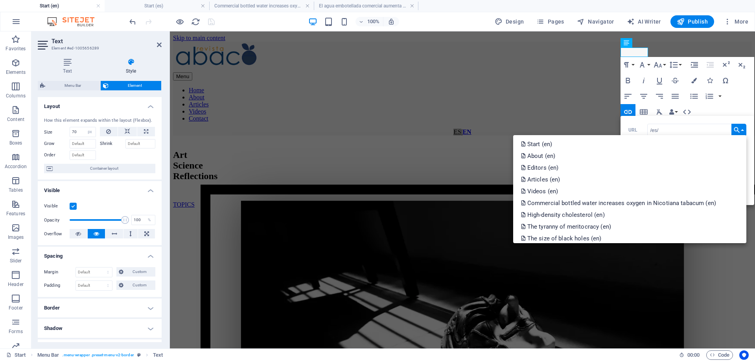
click at [240, 24] on div "100% Design Pages Navigator AI Writer Publish More" at bounding box center [440, 21] width 624 height 13
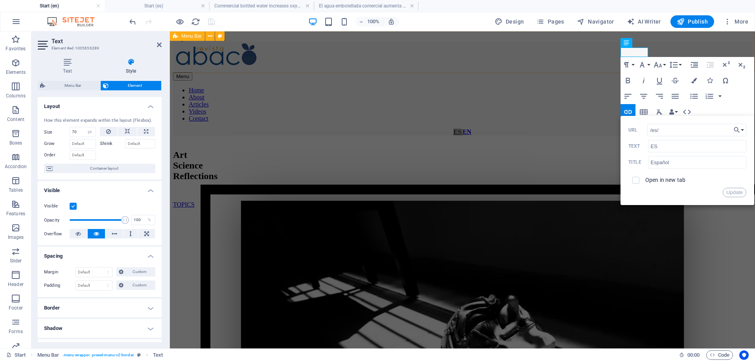
click at [655, 42] on div "Menu Home About Articles Videos Contact ​ ES ​ | EN" at bounding box center [462, 89] width 579 height 94
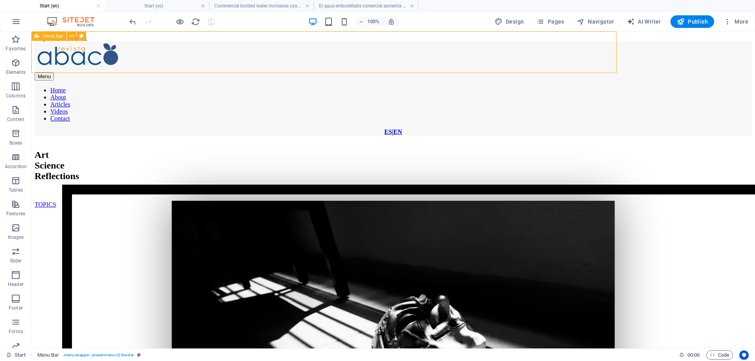
click at [655, 42] on div "Menu Home About Articles Videos Contact ES | EN" at bounding box center [393, 89] width 717 height 94
